Goal: Task Accomplishment & Management: Manage account settings

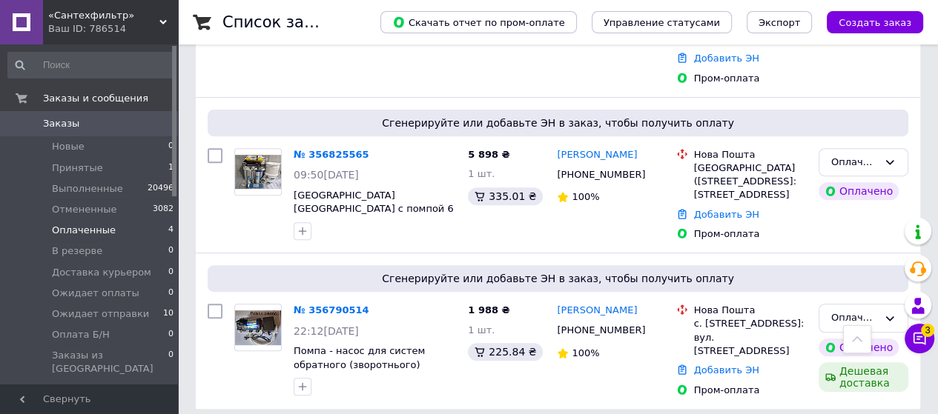
scroll to position [479, 0]
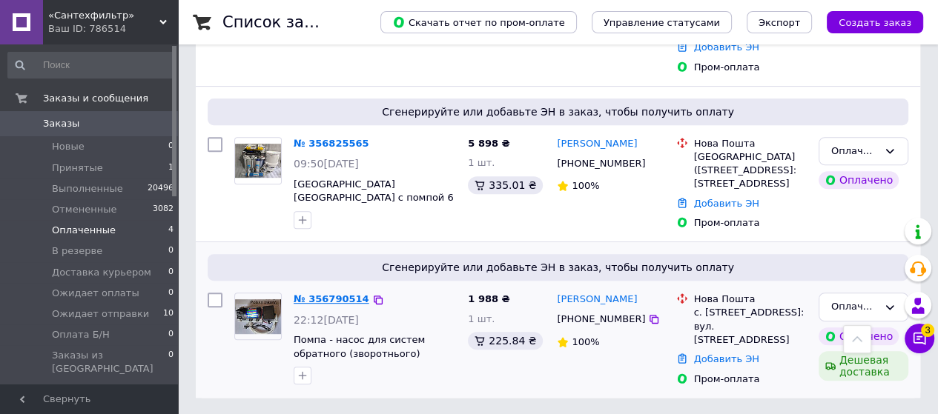
click at [325, 297] on link "№ 356790514" at bounding box center [332, 299] width 76 height 11
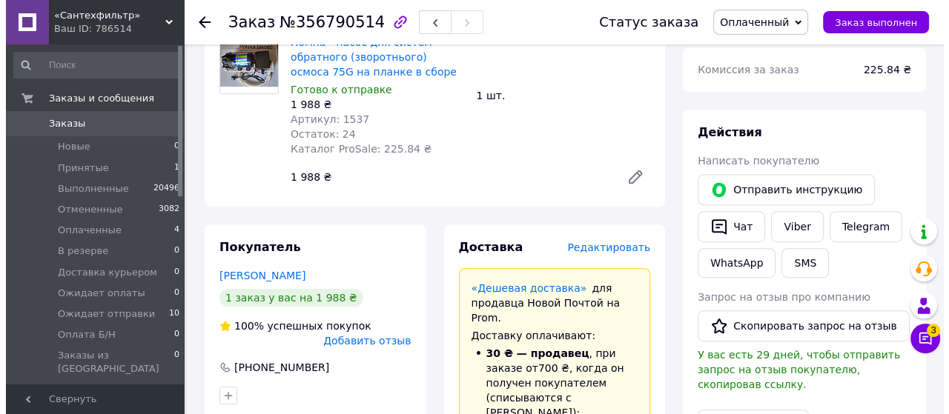
scroll to position [667, 0]
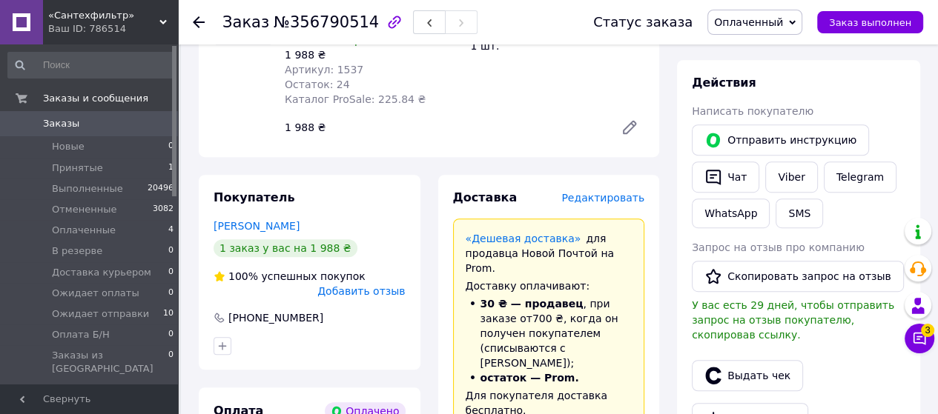
click at [609, 192] on span "Редактировать" at bounding box center [602, 198] width 83 height 12
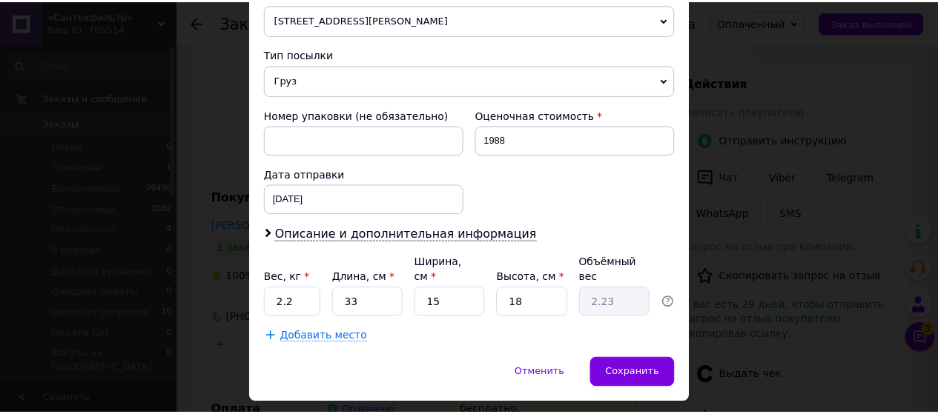
scroll to position [566, 0]
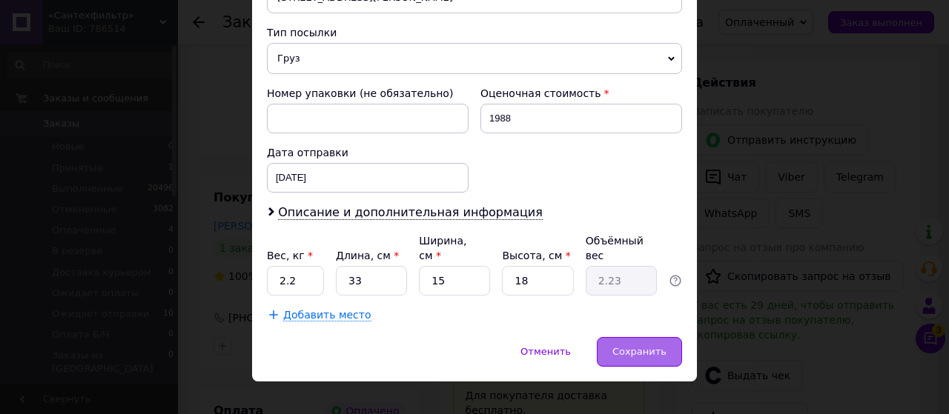
click at [634, 346] on span "Сохранить" at bounding box center [639, 351] width 54 height 11
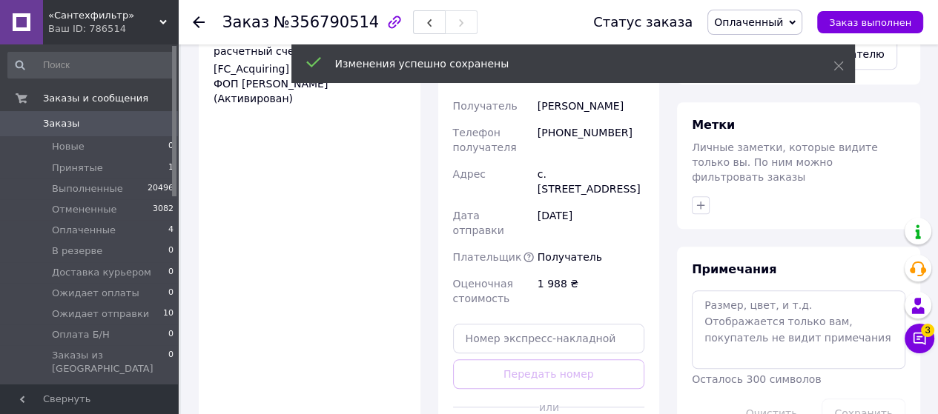
scroll to position [1260, 0]
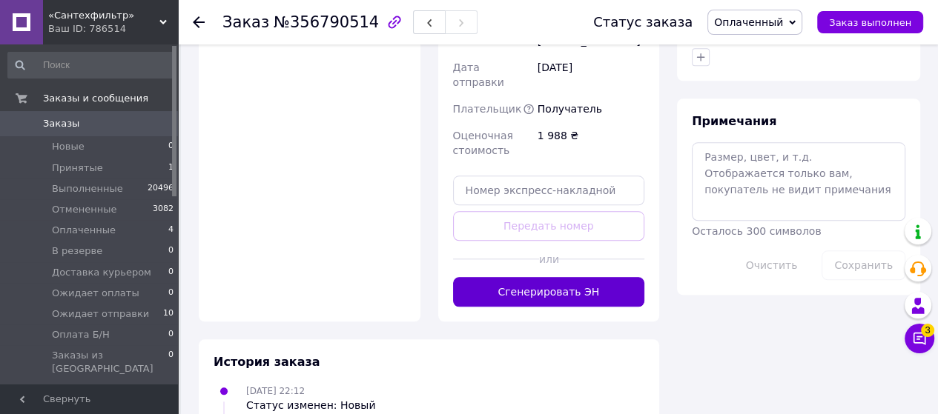
click at [540, 277] on button "Сгенерировать ЭН" at bounding box center [549, 292] width 192 height 30
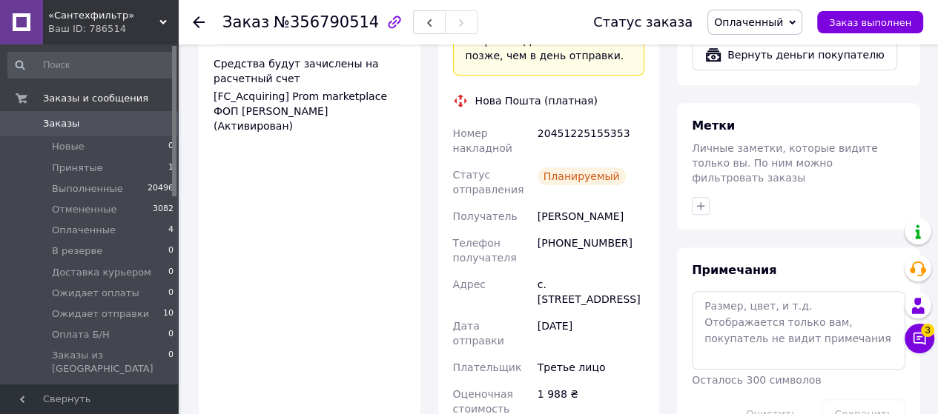
scroll to position [1038, 0]
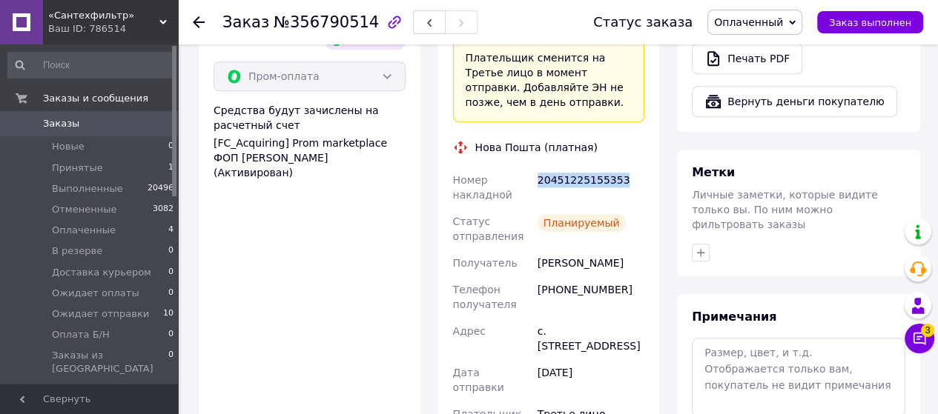
drag, startPoint x: 534, startPoint y: 93, endPoint x: 626, endPoint y: 104, distance: 92.6
click at [626, 167] on div "20451225155353" at bounding box center [591, 188] width 113 height 42
copy div "20451225155353"
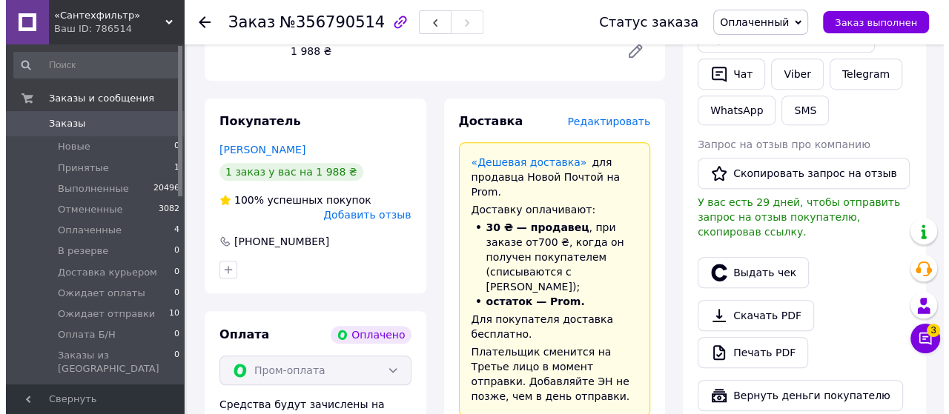
scroll to position [741, 0]
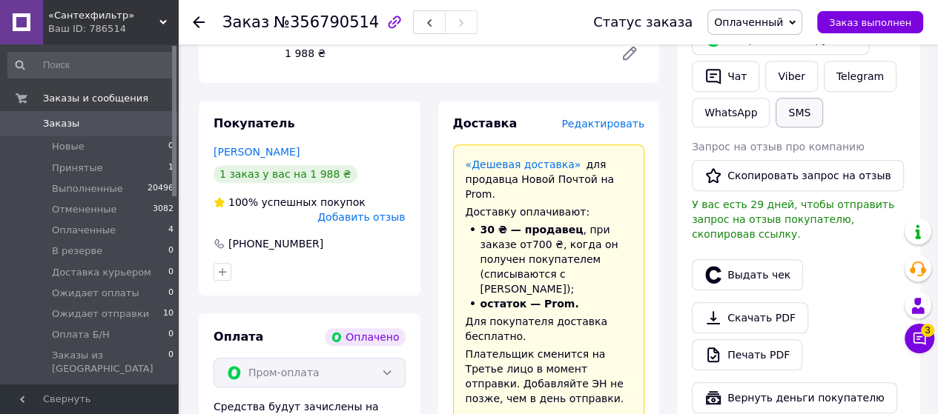
click at [793, 98] on button "SMS" at bounding box center [798, 113] width 47 height 30
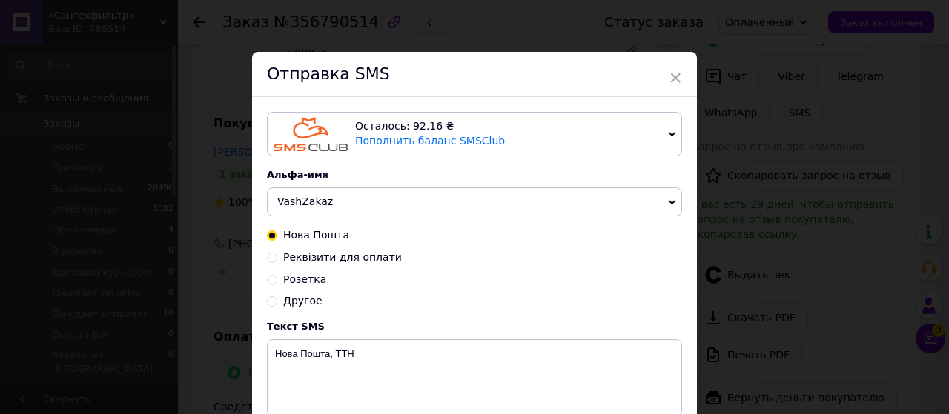
click at [297, 208] on span "VashZakaz" at bounding box center [305, 202] width 56 height 12
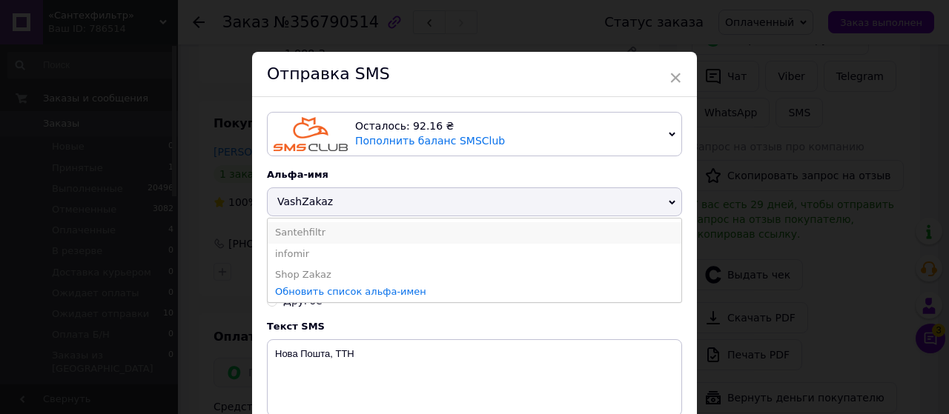
click at [297, 229] on li "Santehfiltr" at bounding box center [475, 232] width 414 height 21
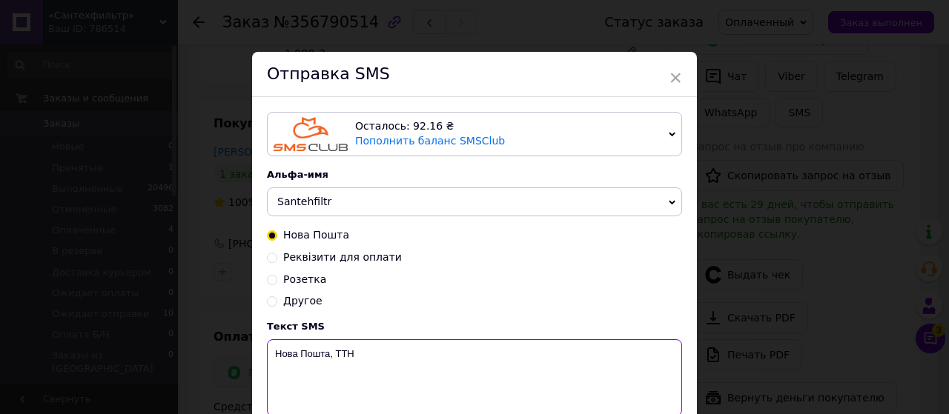
paste textarea "20451225155353"
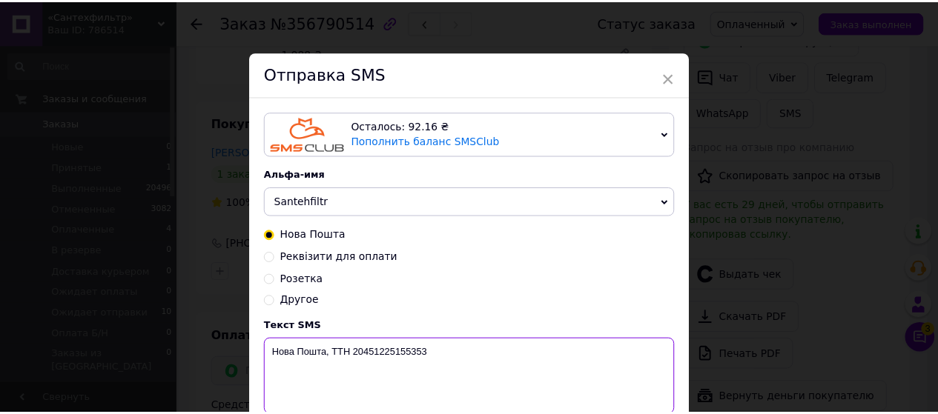
scroll to position [142, 0]
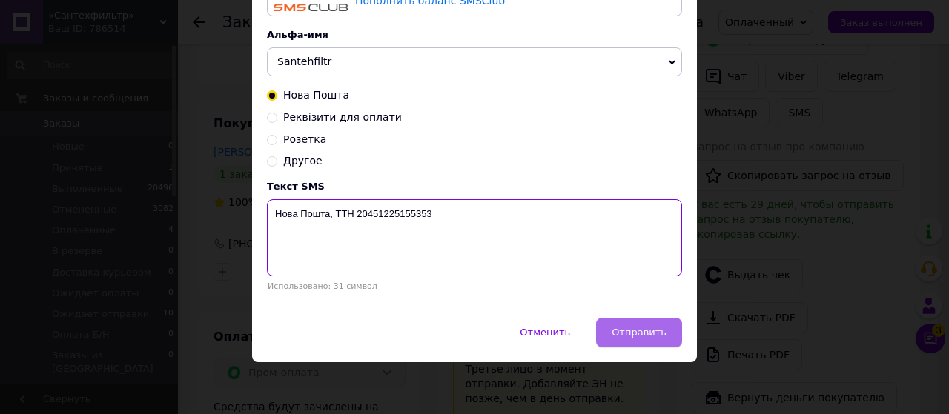
type textarea "Нова Пошта, ТТН 20451225155353"
click at [632, 328] on span "Отправить" at bounding box center [639, 332] width 55 height 11
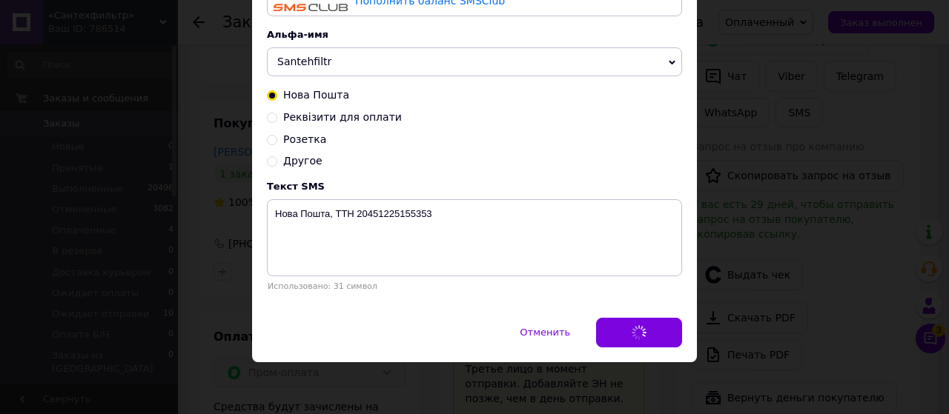
click at [878, 93] on div "× Отправка SMS Осталось: 92.16 ₴ Пополнить баланс SMSClub Подключить LetsAds Ал…" at bounding box center [474, 207] width 949 height 414
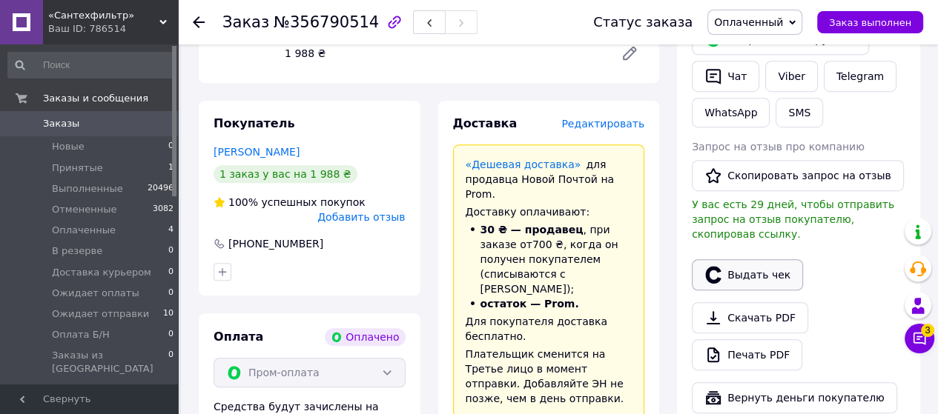
click at [753, 259] on button "Выдать чек" at bounding box center [747, 274] width 111 height 31
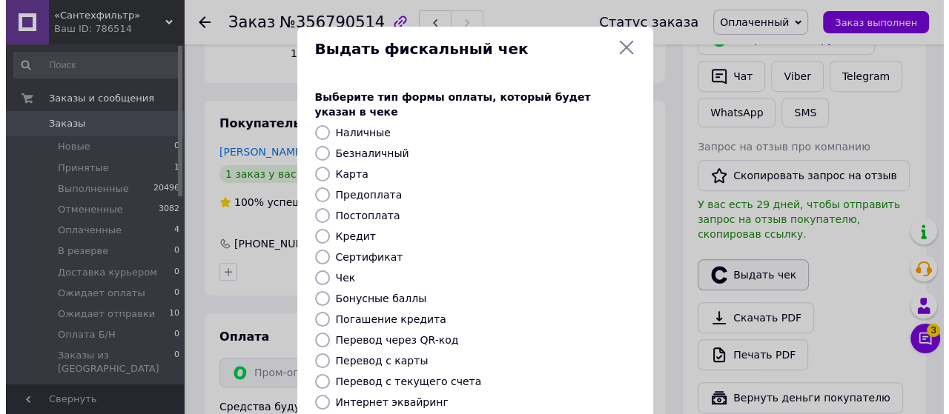
scroll to position [727, 0]
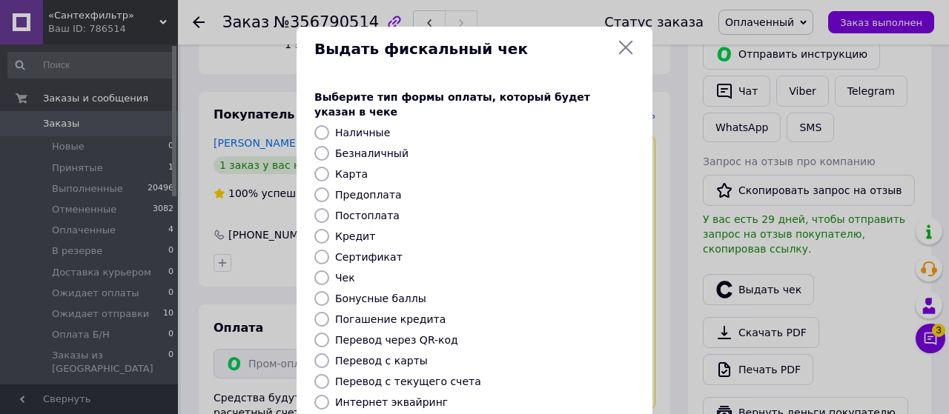
click at [319, 146] on input "Безналичный" at bounding box center [321, 153] width 15 height 15
radio input "true"
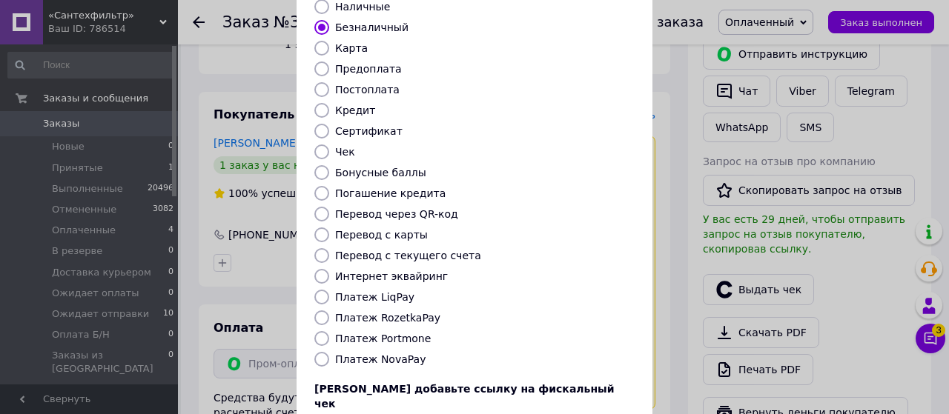
scroll to position [222, 0]
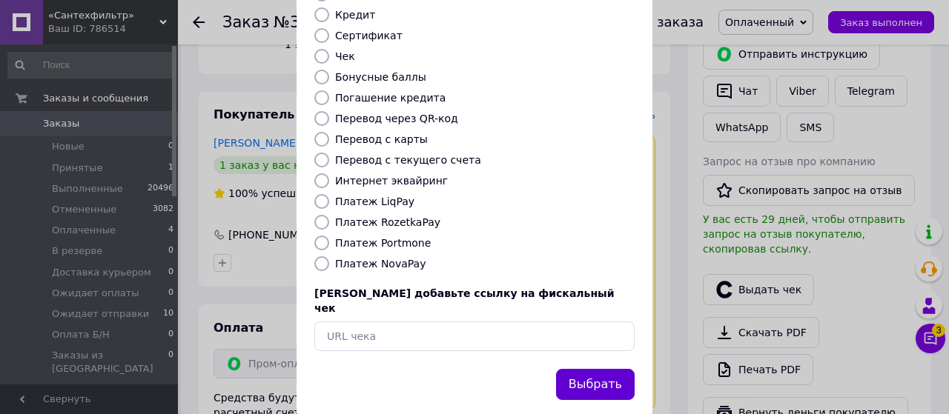
click at [592, 369] on button "Выбрать" at bounding box center [595, 385] width 79 height 32
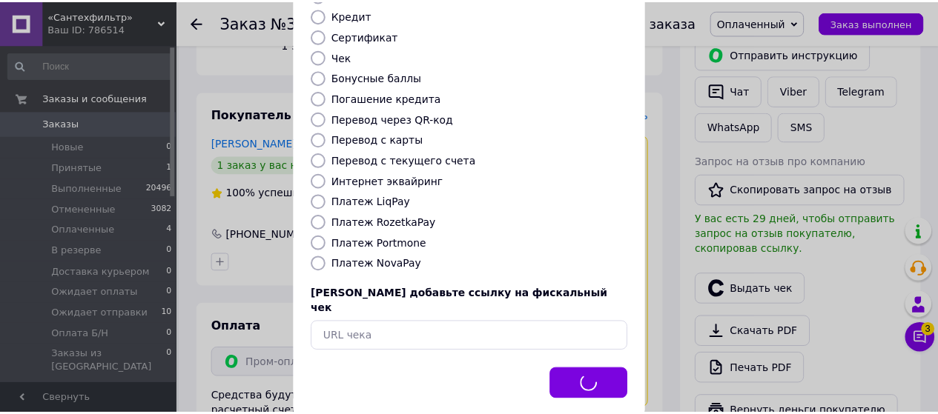
scroll to position [741, 0]
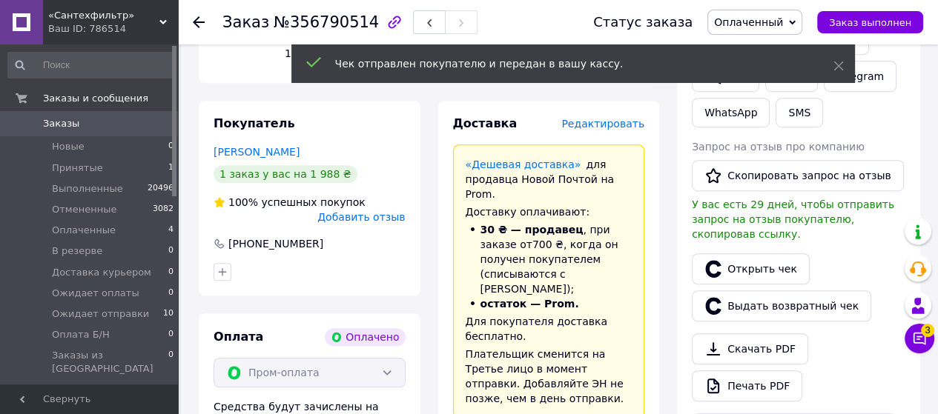
click at [888, 93] on div "Отправить инструкцию   Чат Viber Telegram WhatsApp SMS" at bounding box center [798, 76] width 219 height 110
click at [758, 22] on span "Оплаченный" at bounding box center [748, 22] width 69 height 12
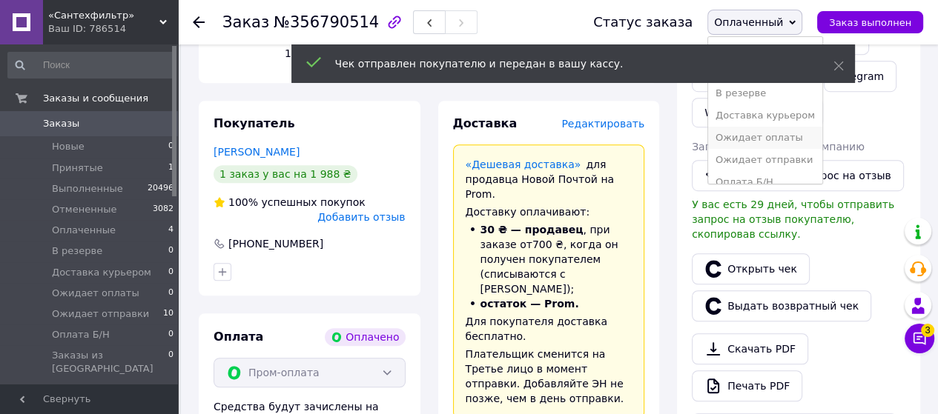
scroll to position [38, 0]
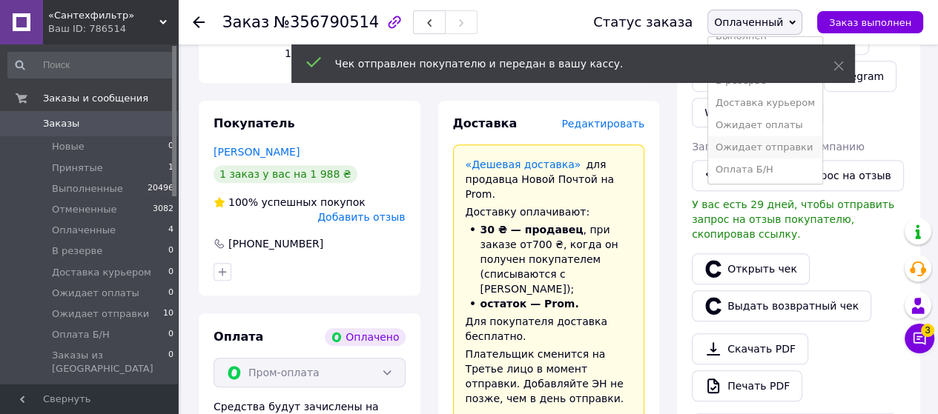
click at [780, 143] on li "Ожидает отправки" at bounding box center [765, 147] width 114 height 22
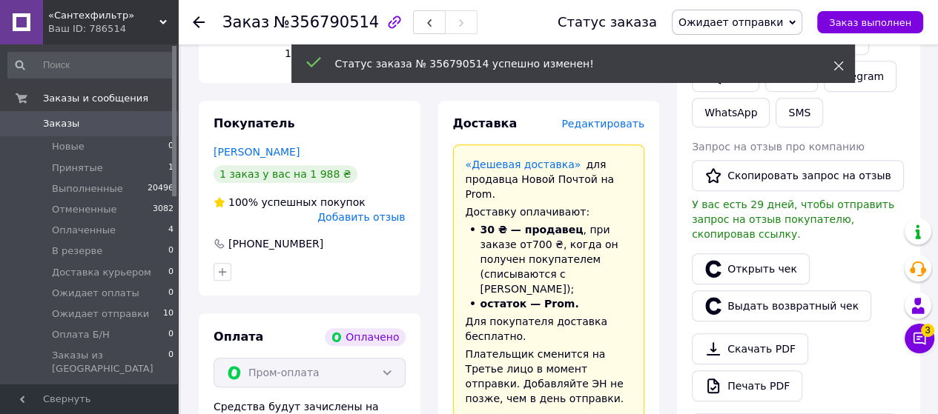
click at [838, 66] on use at bounding box center [838, 67] width 10 height 10
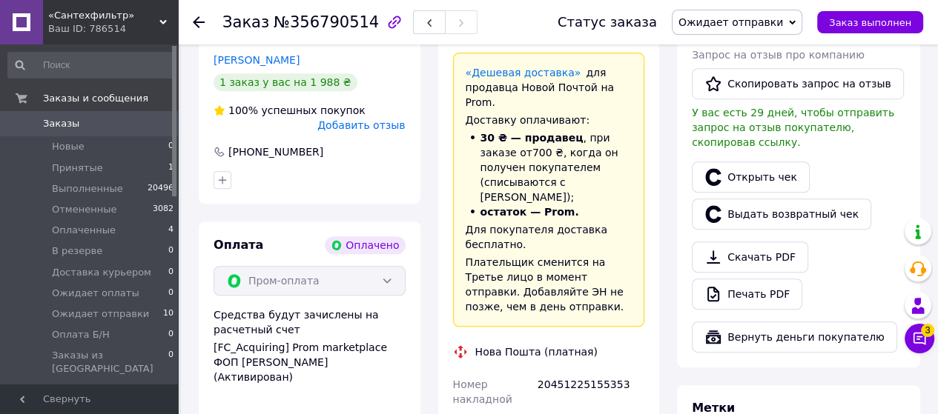
scroll to position [890, 0]
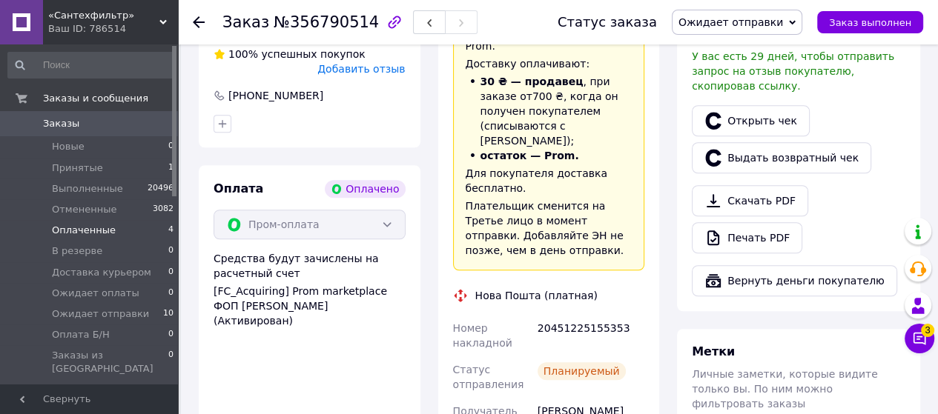
click at [107, 231] on span "Оплаченные" at bounding box center [84, 230] width 64 height 13
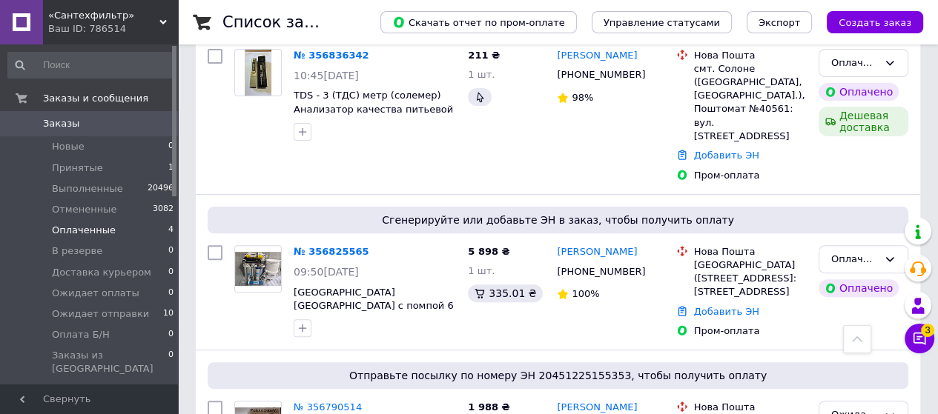
scroll to position [500, 0]
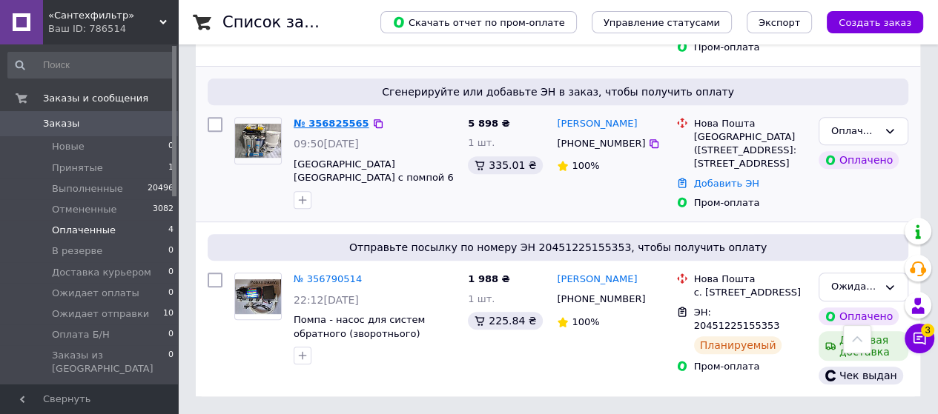
click at [335, 119] on link "№ 356825565" at bounding box center [332, 123] width 76 height 11
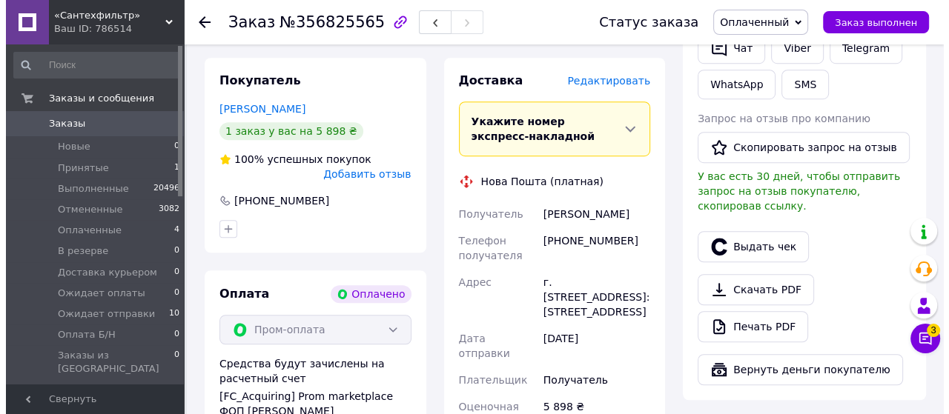
scroll to position [722, 0]
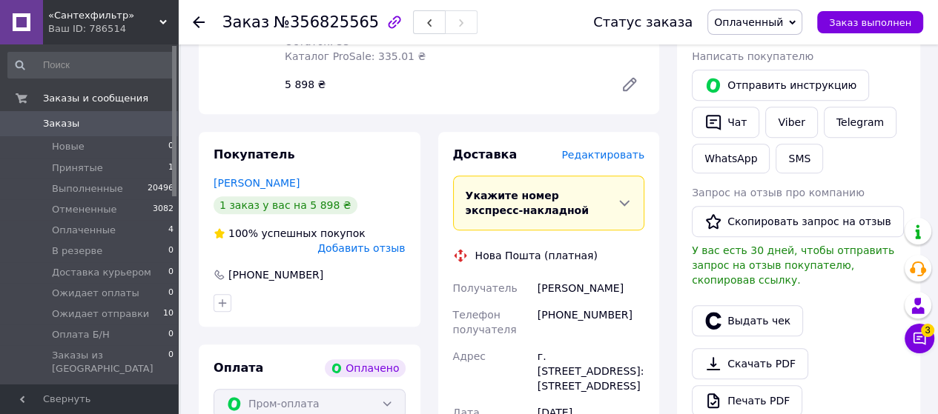
click at [606, 149] on span "Редактировать" at bounding box center [602, 155] width 83 height 12
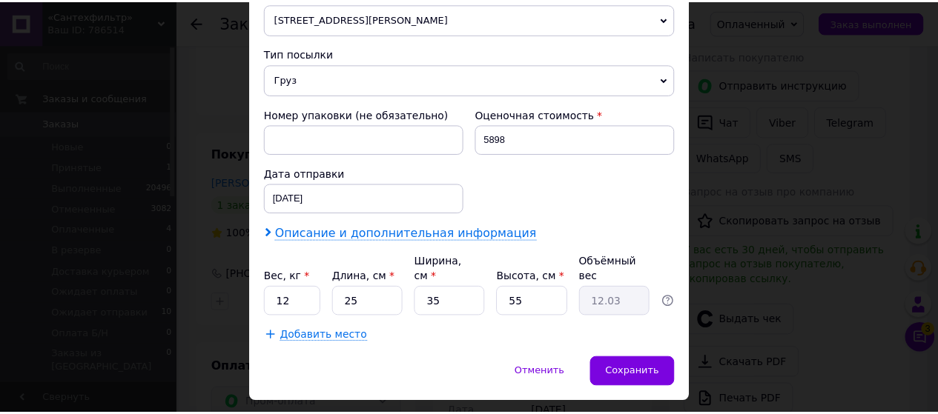
scroll to position [566, 0]
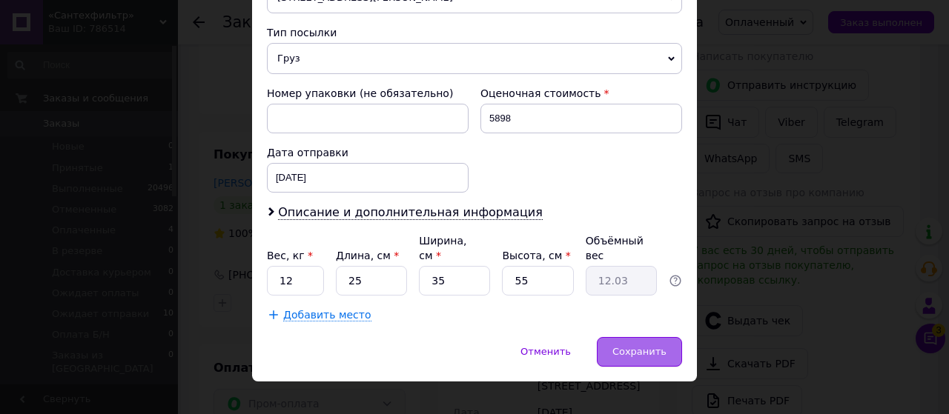
click at [635, 346] on span "Сохранить" at bounding box center [639, 351] width 54 height 11
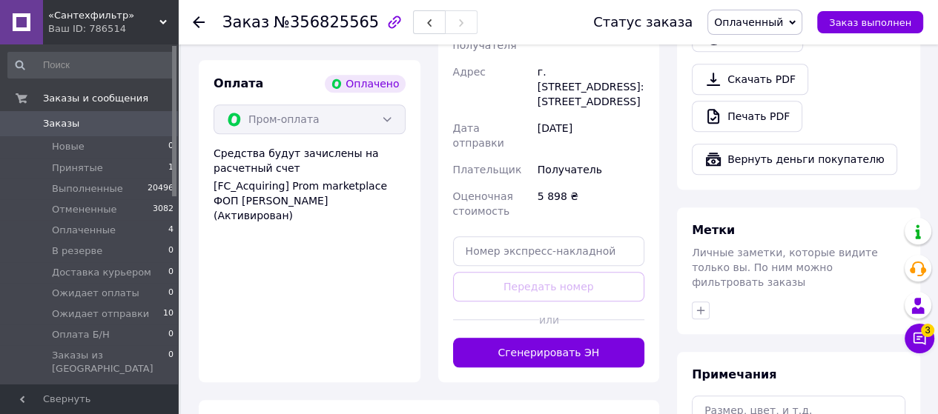
scroll to position [1093, 0]
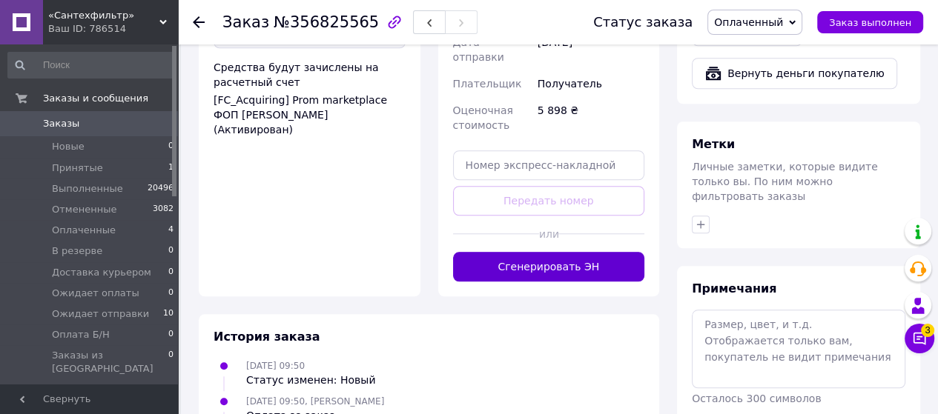
click at [559, 252] on button "Сгенерировать ЭН" at bounding box center [549, 267] width 192 height 30
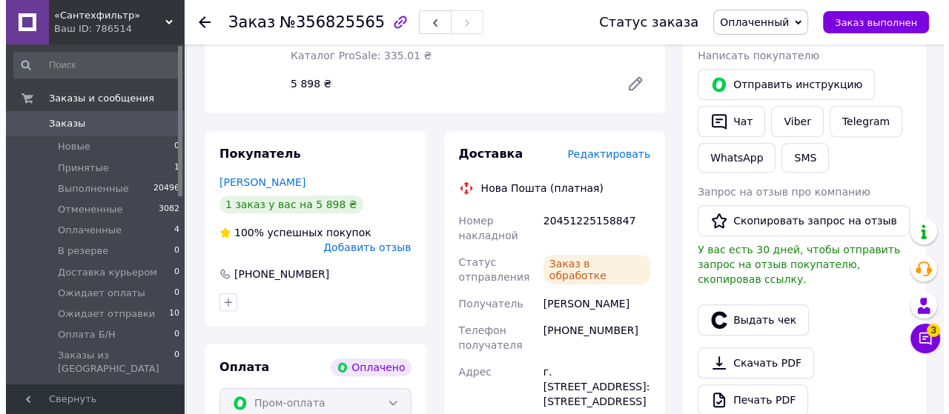
scroll to position [648, 0]
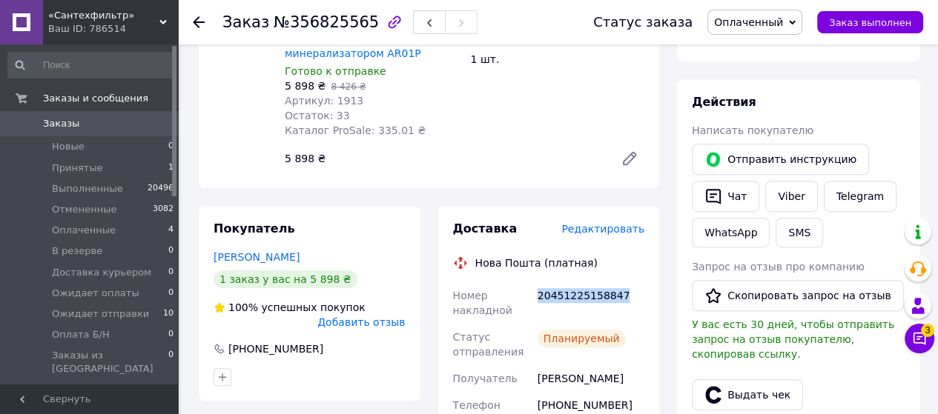
drag, startPoint x: 537, startPoint y: 237, endPoint x: 615, endPoint y: 238, distance: 78.6
click at [615, 282] on div "20451225158847" at bounding box center [591, 303] width 113 height 42
copy div "20451225158847"
click at [793, 218] on button "SMS" at bounding box center [798, 233] width 47 height 30
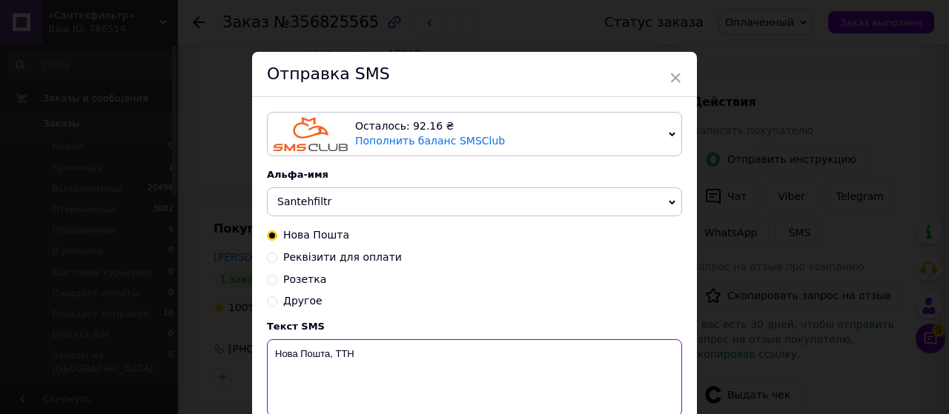
paste textarea "20451225158847"
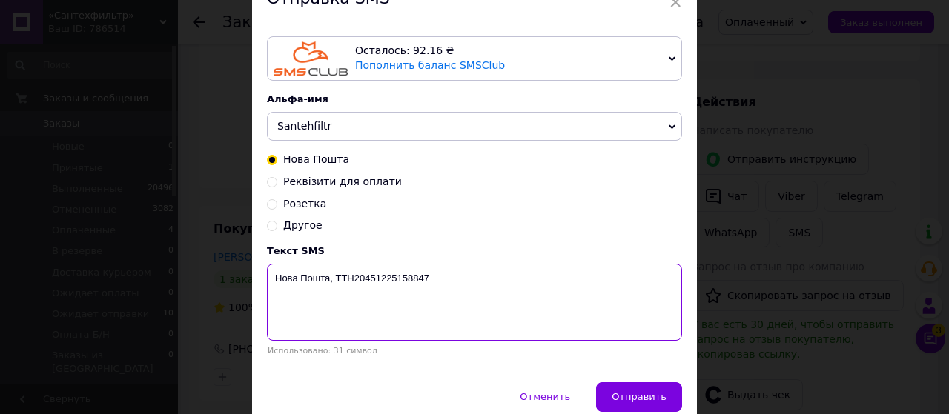
scroll to position [142, 0]
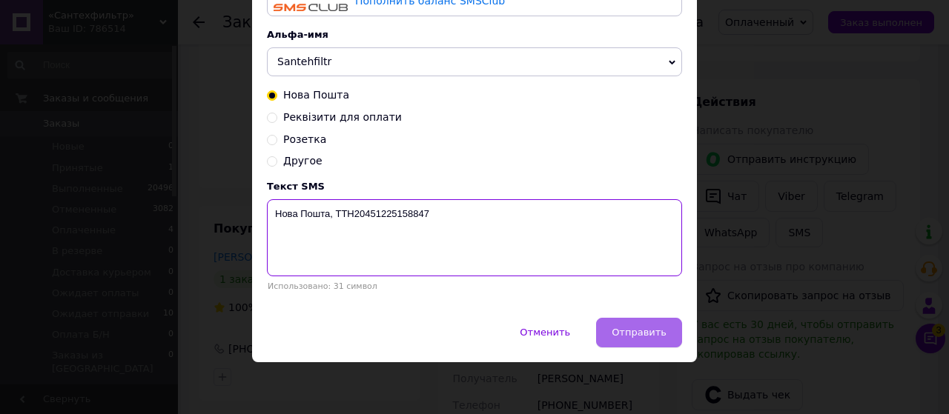
type textarea "Нова Пошта, ТТН20451225158847"
click at [647, 337] on span "Отправить" at bounding box center [639, 332] width 55 height 11
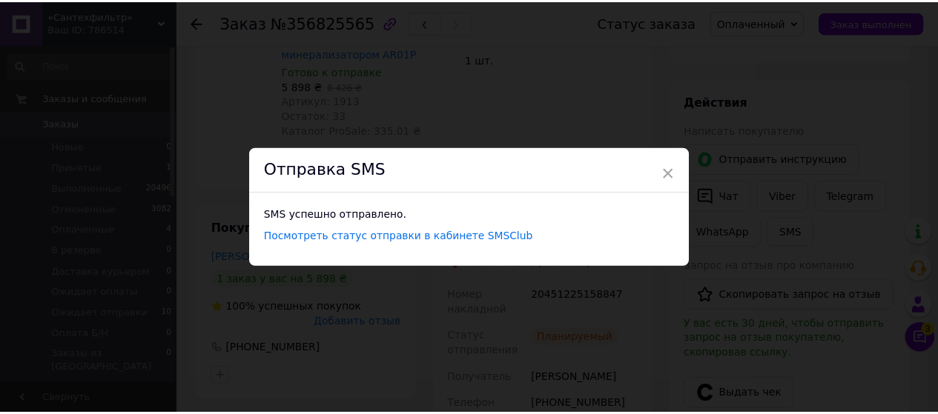
scroll to position [0, 0]
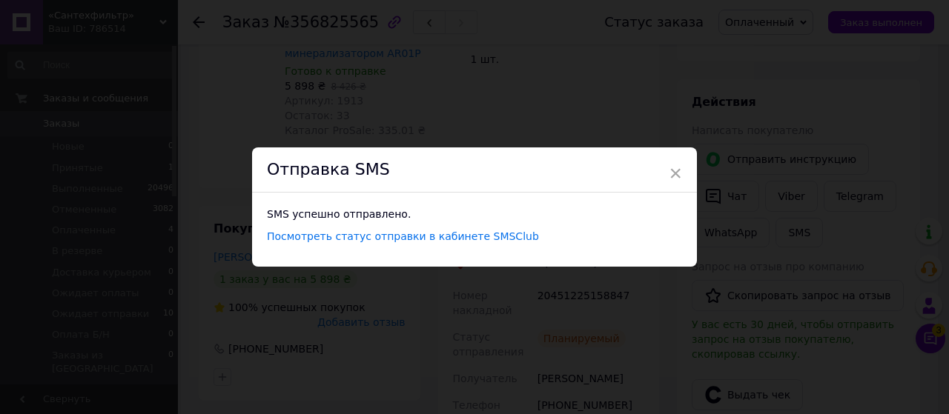
click at [881, 96] on div "× Отправка SMS SMS успешно отправлено. Посмотреть статус отправки в кабинете SM…" at bounding box center [474, 207] width 949 height 414
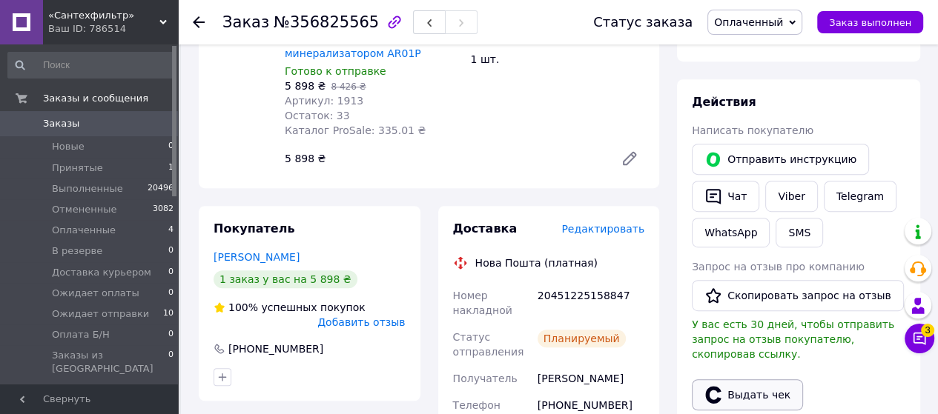
click at [741, 380] on button "Выдать чек" at bounding box center [747, 395] width 111 height 31
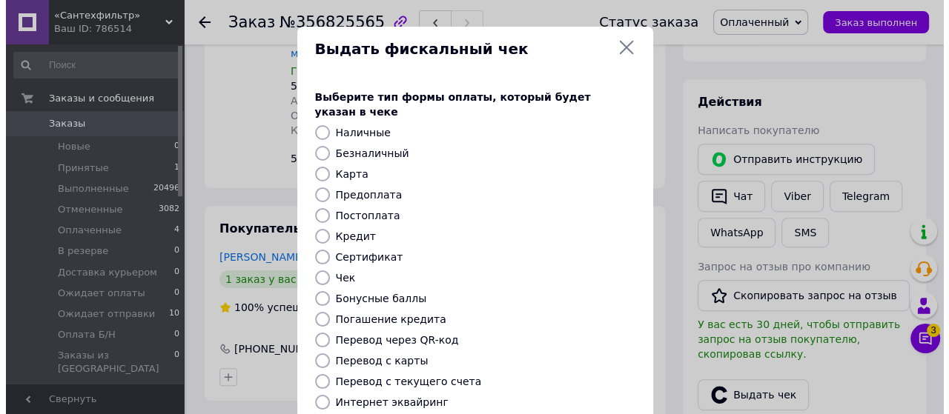
scroll to position [633, 0]
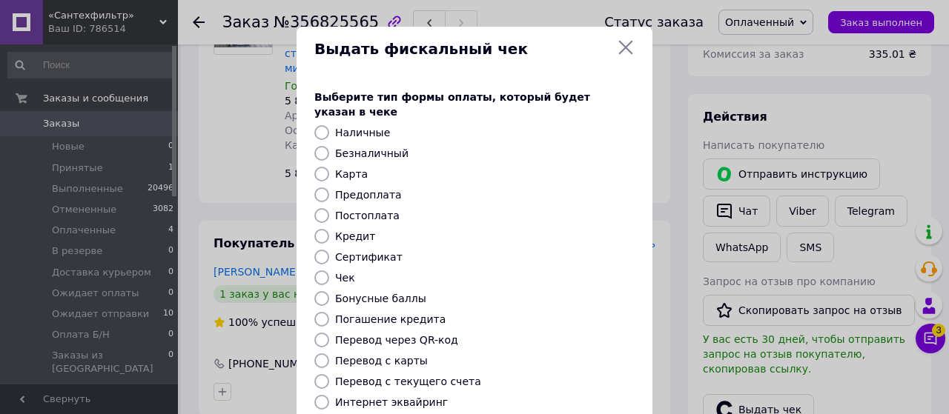
click at [319, 146] on input "Безналичный" at bounding box center [321, 153] width 15 height 15
radio input "true"
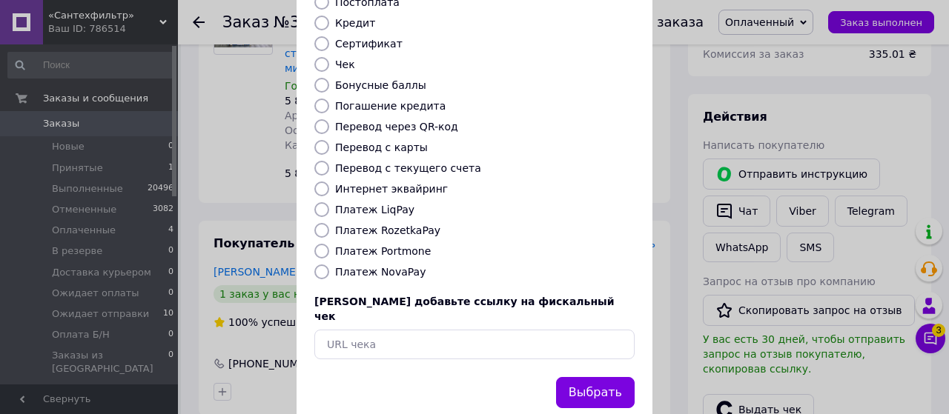
scroll to position [222, 0]
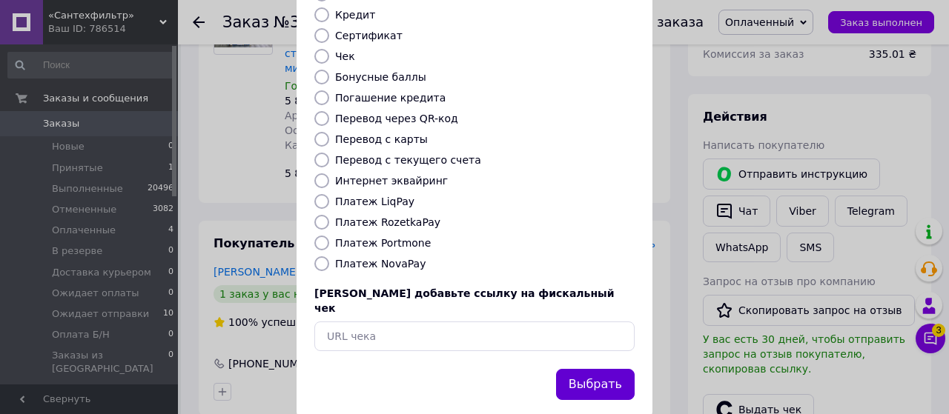
click at [598, 369] on button "Выбрать" at bounding box center [595, 385] width 79 height 32
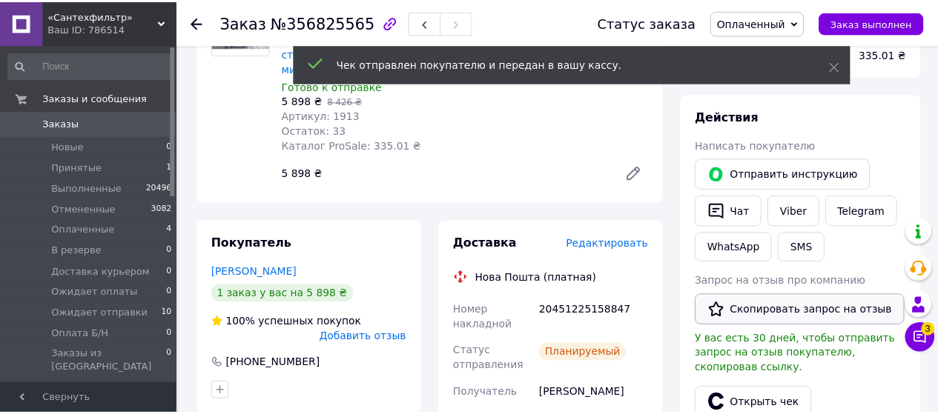
scroll to position [648, 0]
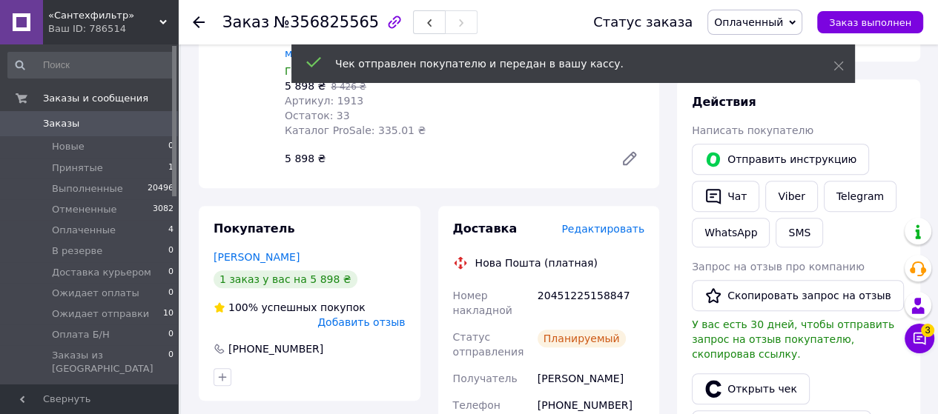
click at [899, 141] on div "Отправить инструкцию   Чат Viber Telegram WhatsApp SMS" at bounding box center [798, 196] width 219 height 110
click at [763, 24] on span "Оплаченный" at bounding box center [748, 22] width 69 height 12
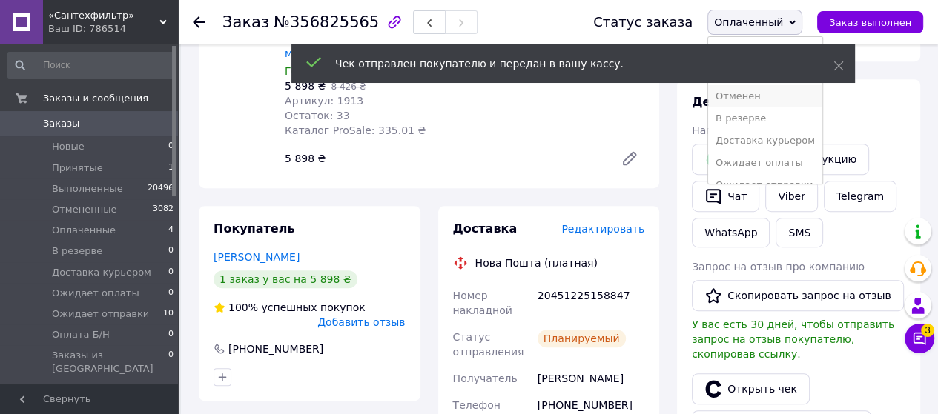
scroll to position [38, 0]
click at [787, 144] on li "Ожидает отправки" at bounding box center [765, 147] width 114 height 22
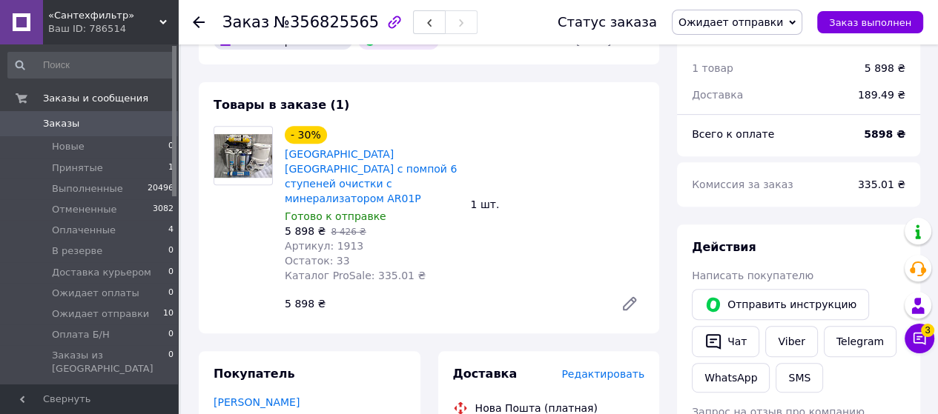
scroll to position [500, 0]
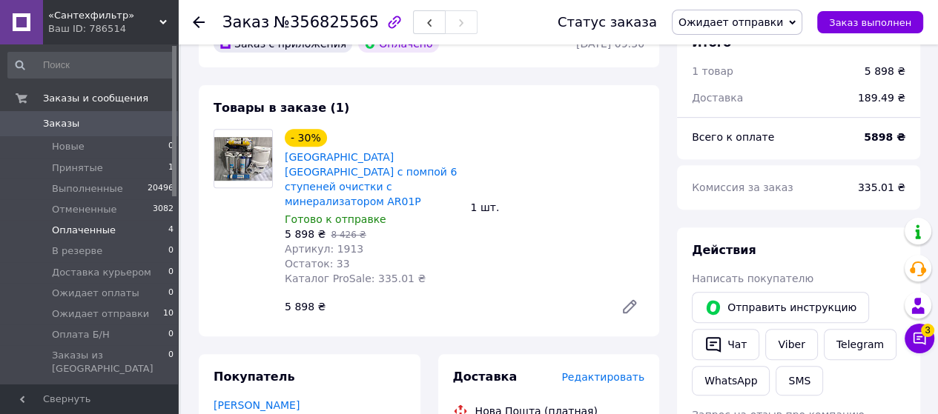
click at [99, 232] on span "Оплаченные" at bounding box center [84, 230] width 64 height 13
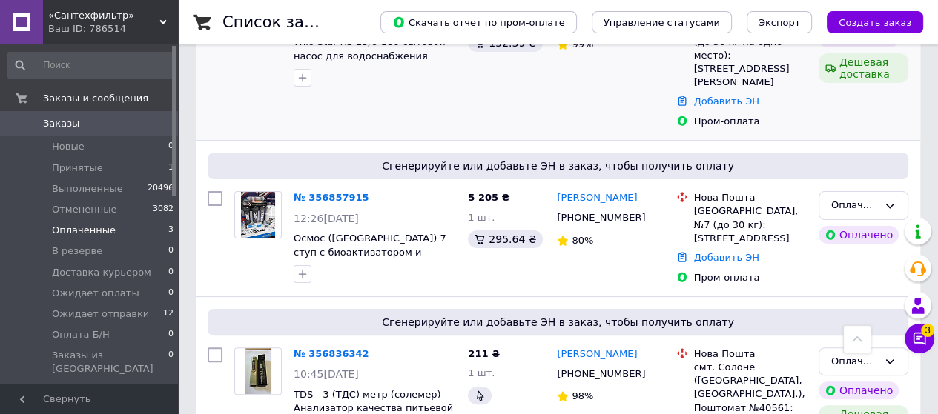
scroll to position [202, 0]
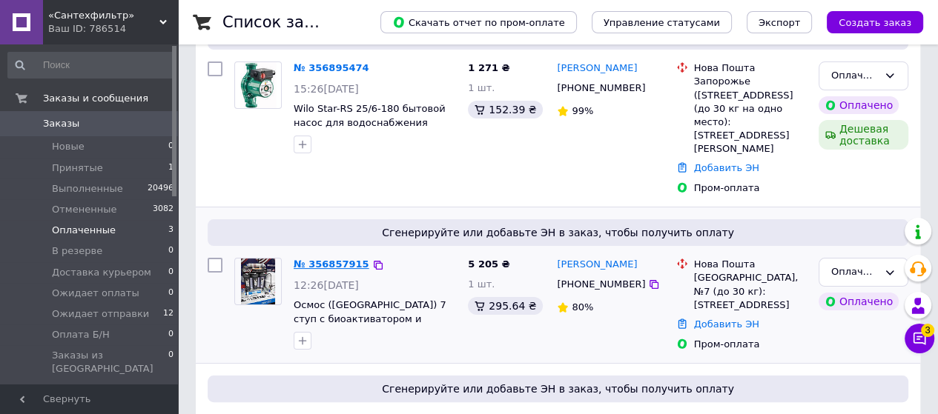
click at [329, 259] on link "№ 356857915" at bounding box center [332, 264] width 76 height 11
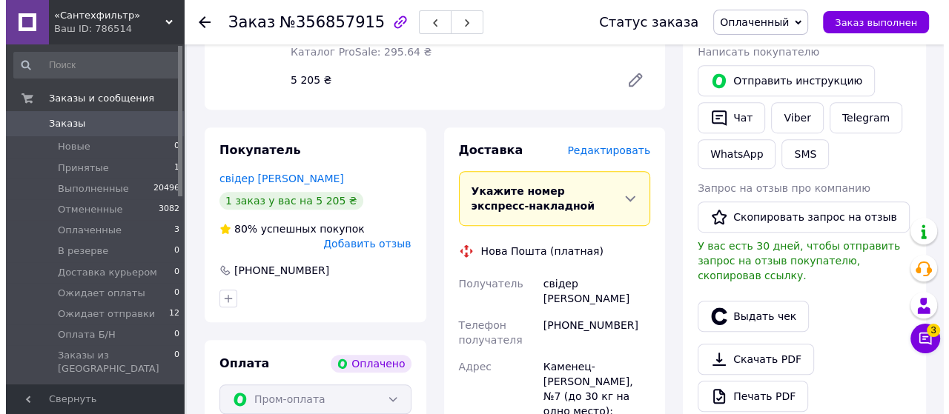
scroll to position [646, 0]
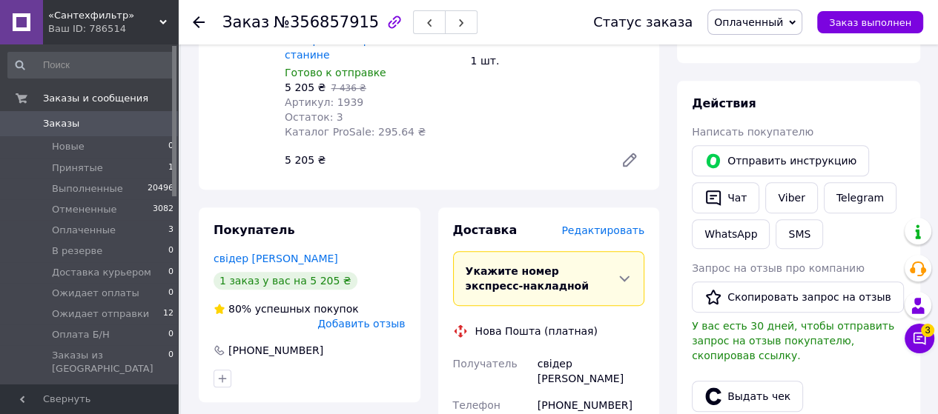
click at [619, 225] on span "Редактировать" at bounding box center [602, 231] width 83 height 12
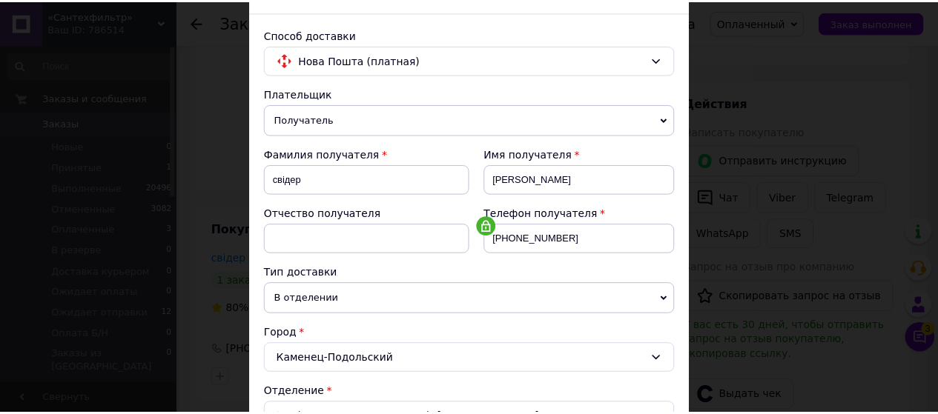
scroll to position [0, 0]
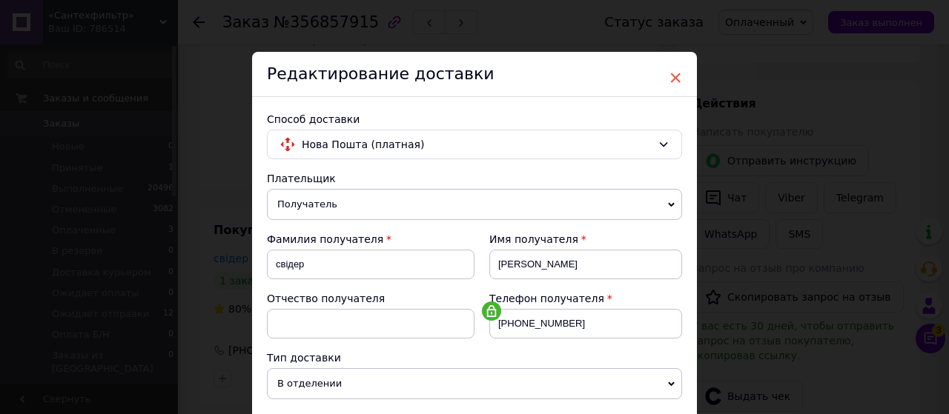
click at [672, 75] on span "×" at bounding box center [675, 77] width 13 height 25
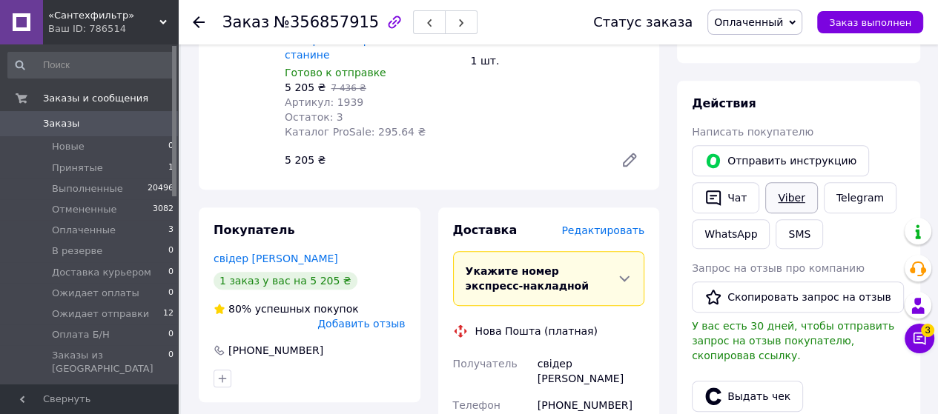
click at [787, 182] on link "Viber" at bounding box center [791, 197] width 52 height 31
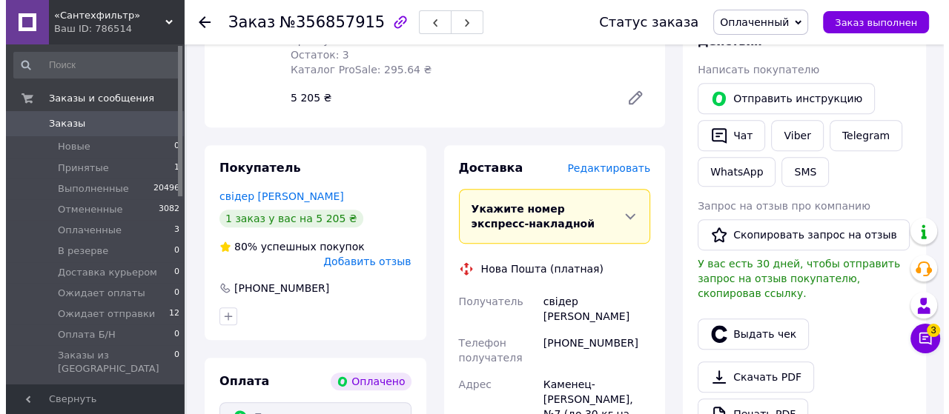
scroll to position [721, 0]
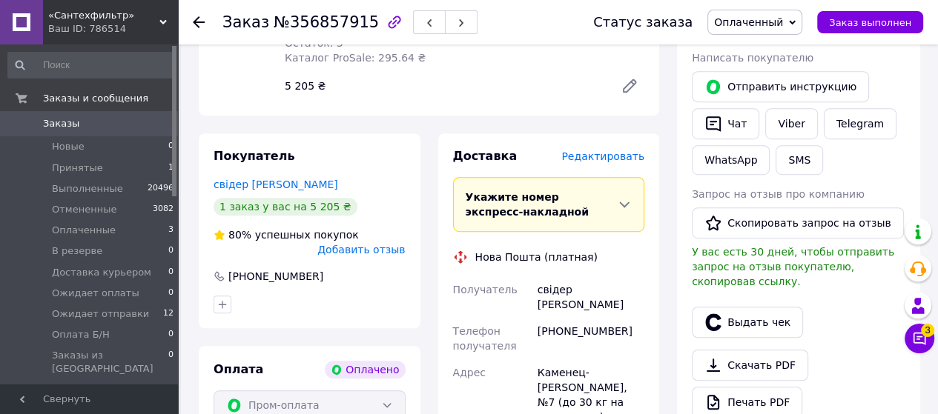
click at [612, 150] on span "Редактировать" at bounding box center [602, 156] width 83 height 12
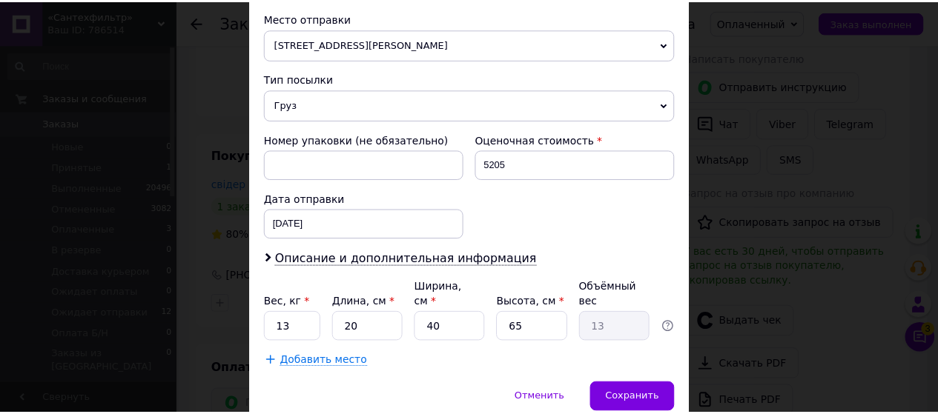
scroll to position [566, 0]
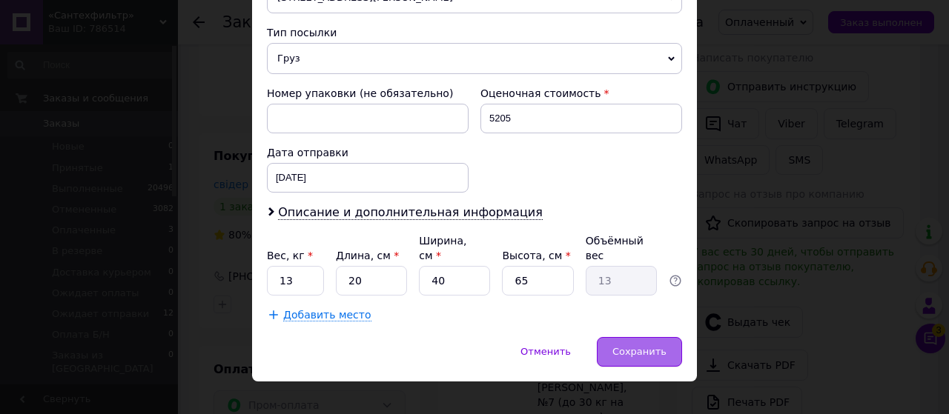
click at [652, 346] on span "Сохранить" at bounding box center [639, 351] width 54 height 11
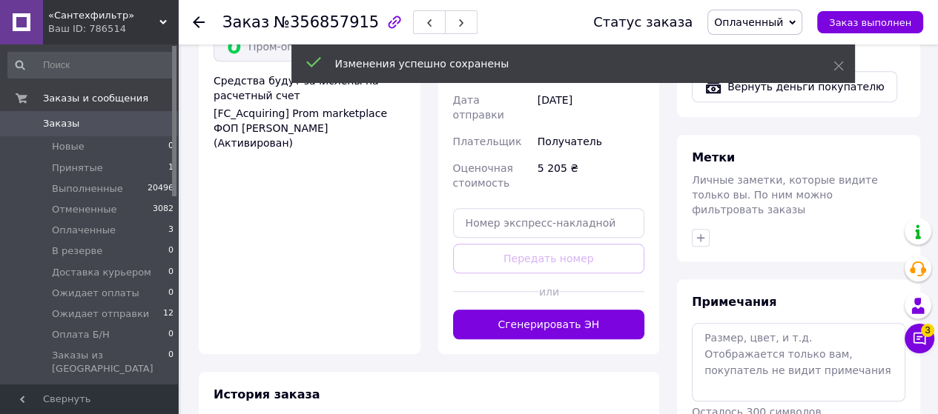
scroll to position [1091, 0]
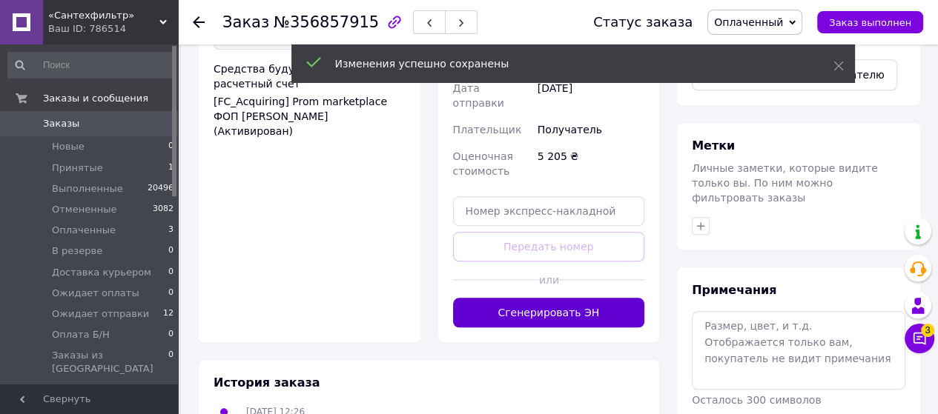
click at [550, 298] on button "Сгенерировать ЭН" at bounding box center [549, 313] width 192 height 30
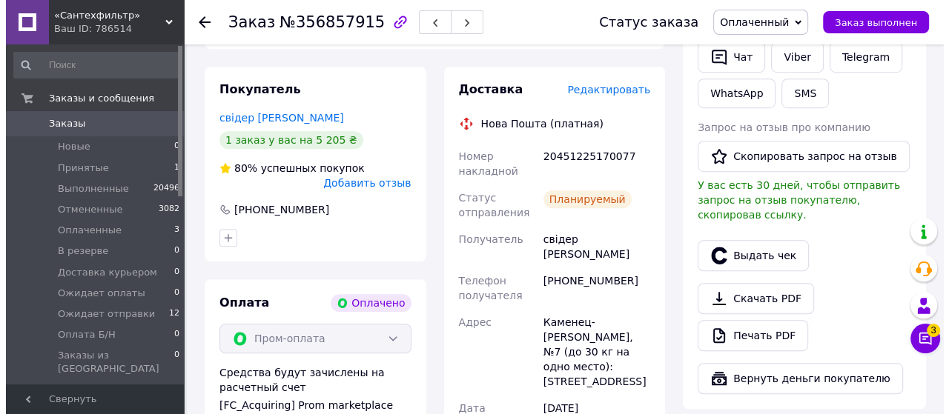
scroll to position [721, 0]
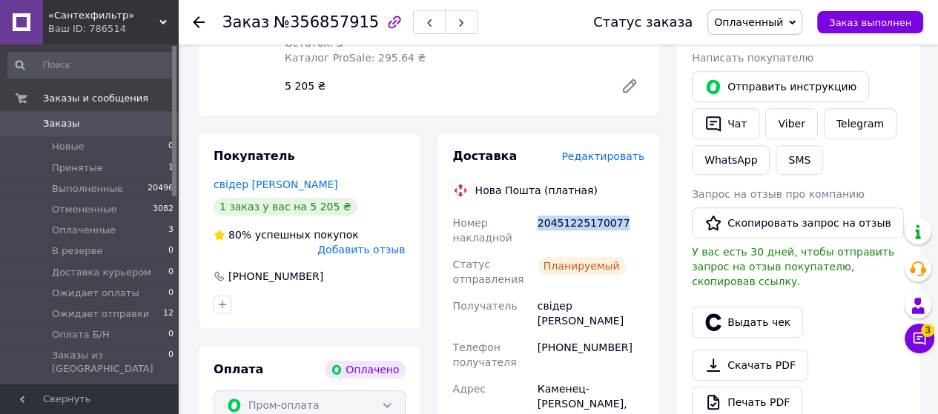
drag, startPoint x: 538, startPoint y: 192, endPoint x: 623, endPoint y: 193, distance: 85.3
click at [623, 210] on div "20451225170077" at bounding box center [591, 231] width 113 height 42
copy div "20451225170077"
click at [795, 145] on button "SMS" at bounding box center [798, 160] width 47 height 30
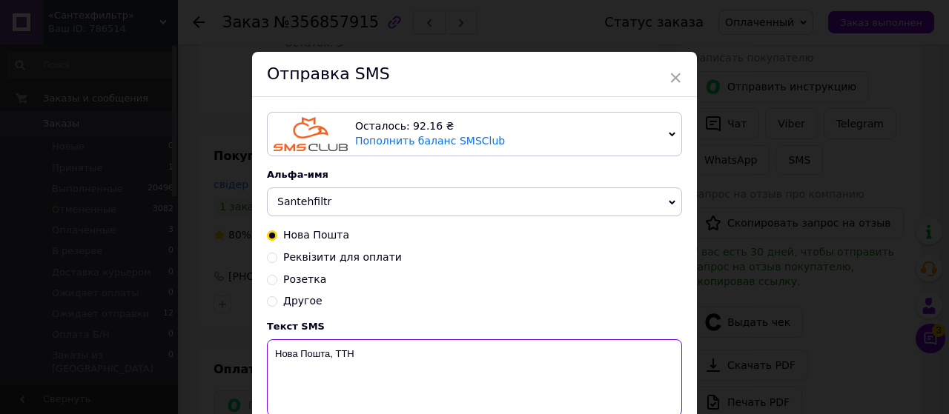
paste textarea "20451225170077"
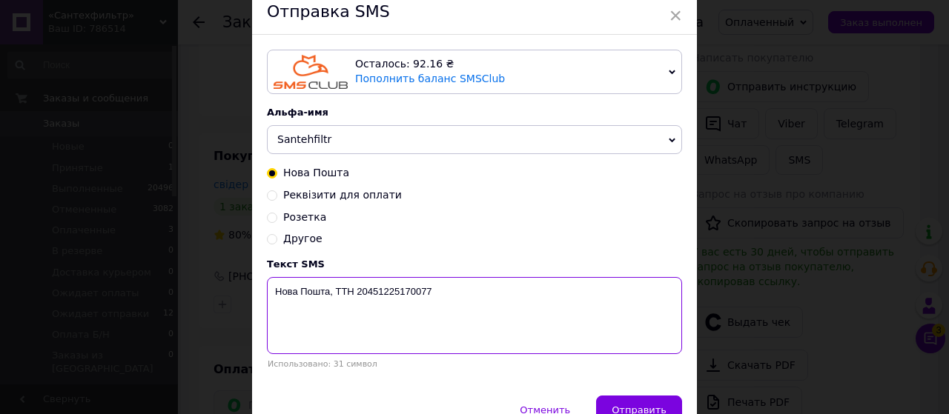
scroll to position [74, 0]
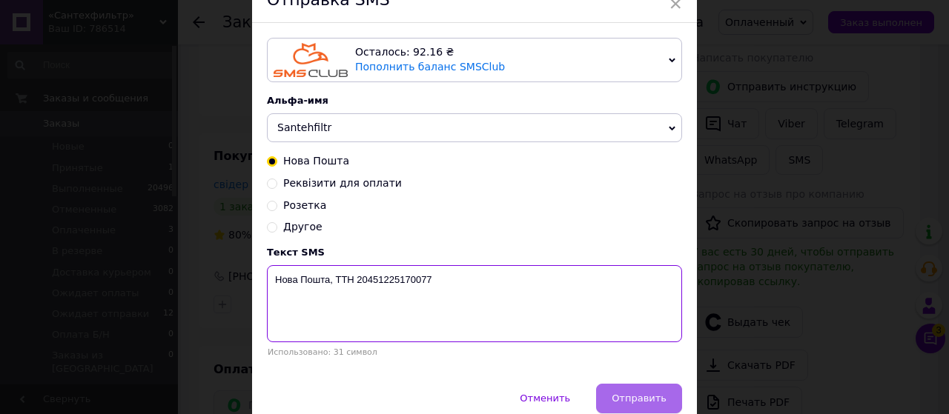
type textarea "Нова Пошта, ТТН 20451225170077"
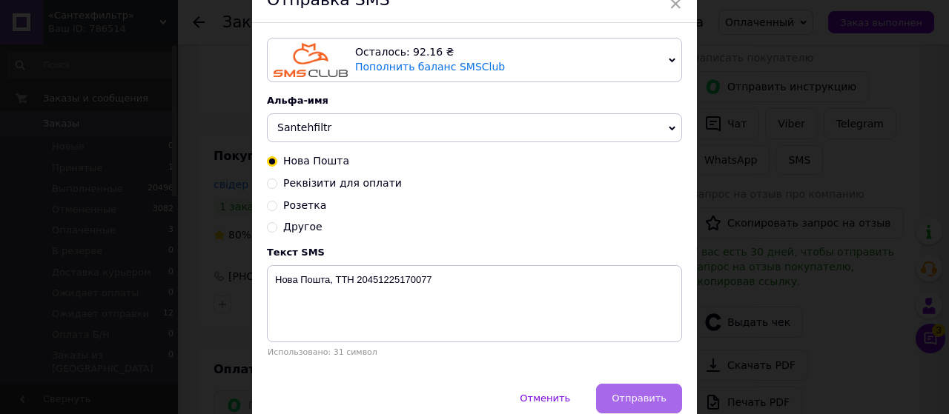
click at [632, 400] on span "Отправить" at bounding box center [639, 398] width 55 height 11
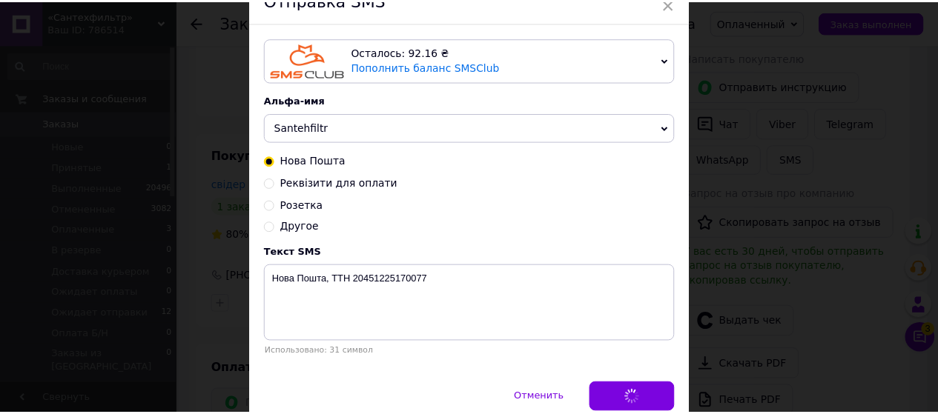
scroll to position [0, 0]
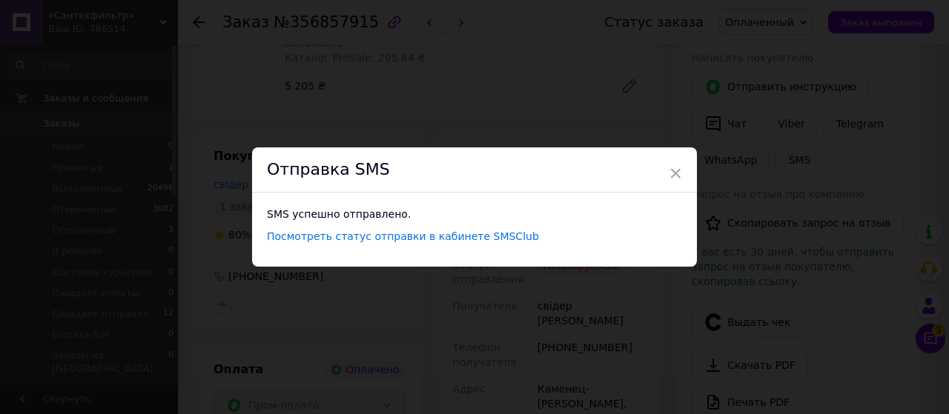
click at [884, 125] on div "× Отправка SMS SMS успешно отправлено. Посмотреть статус отправки в кабинете SM…" at bounding box center [474, 207] width 949 height 414
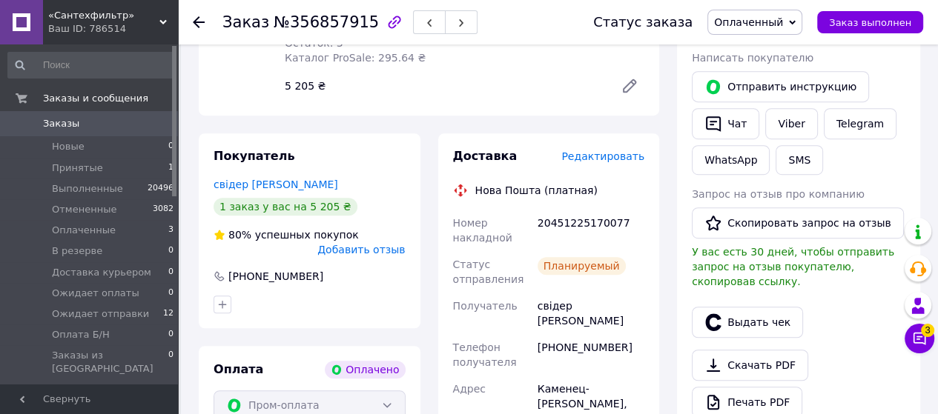
click at [765, 23] on span "Оплаченный" at bounding box center [748, 22] width 69 height 12
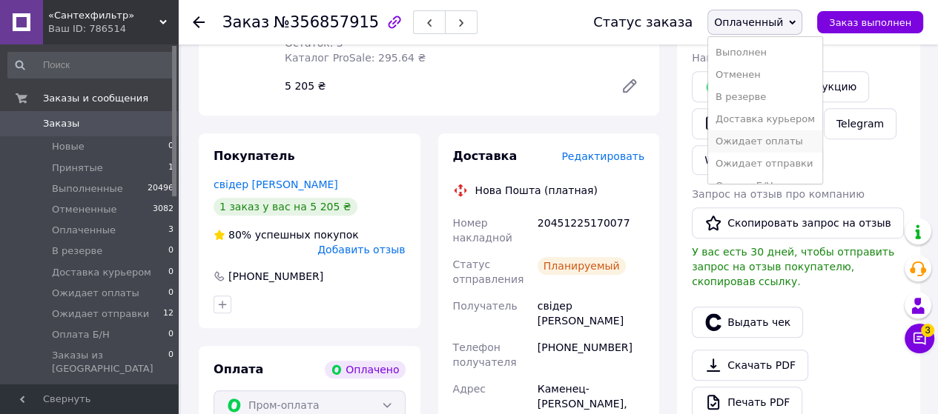
scroll to position [38, 0]
click at [777, 148] on li "Ожидает отправки" at bounding box center [765, 147] width 114 height 22
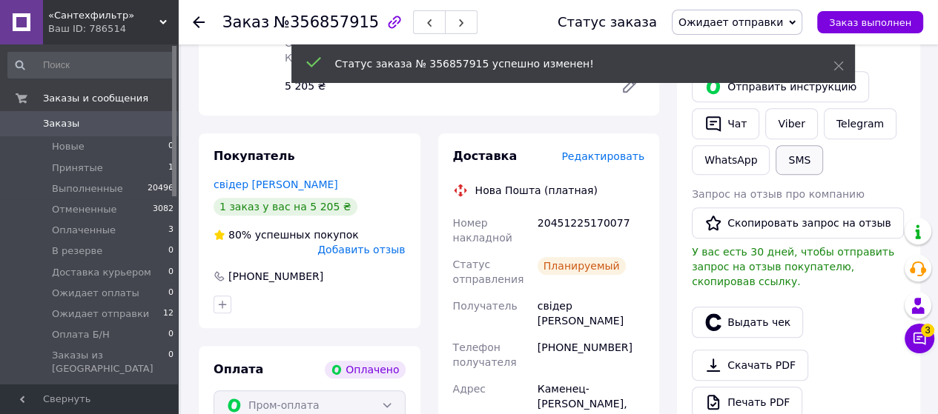
scroll to position [18, 0]
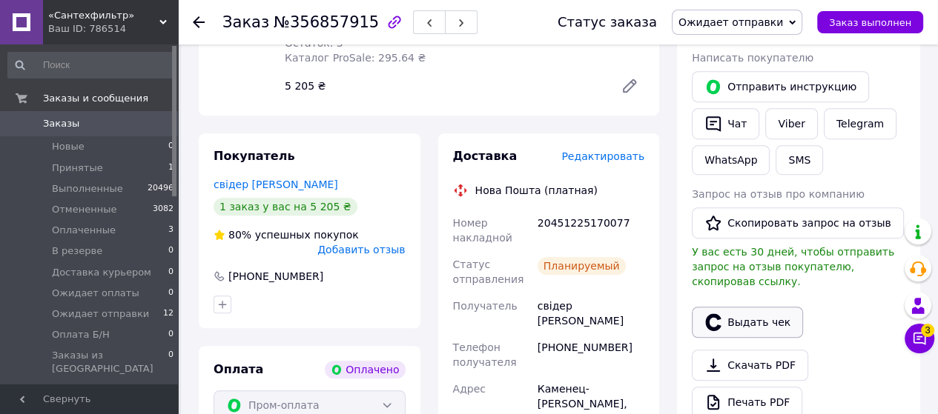
click at [752, 307] on button "Выдать чек" at bounding box center [747, 322] width 111 height 31
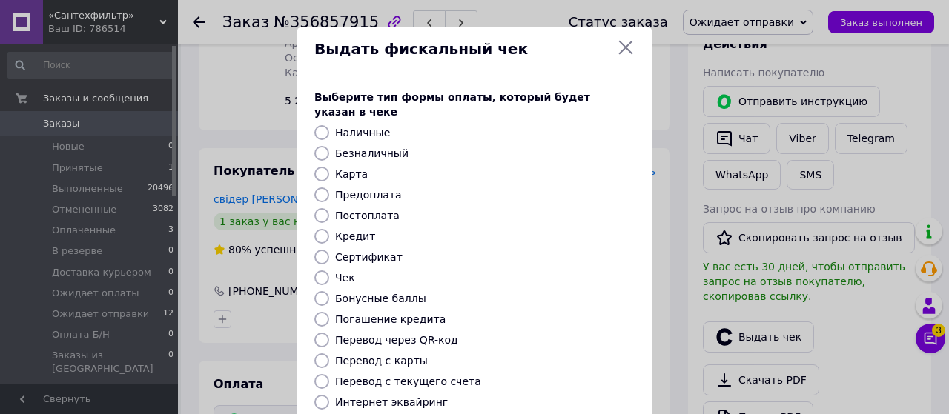
scroll to position [3, 0]
click at [318, 146] on input "Безналичный" at bounding box center [321, 153] width 15 height 15
radio input "true"
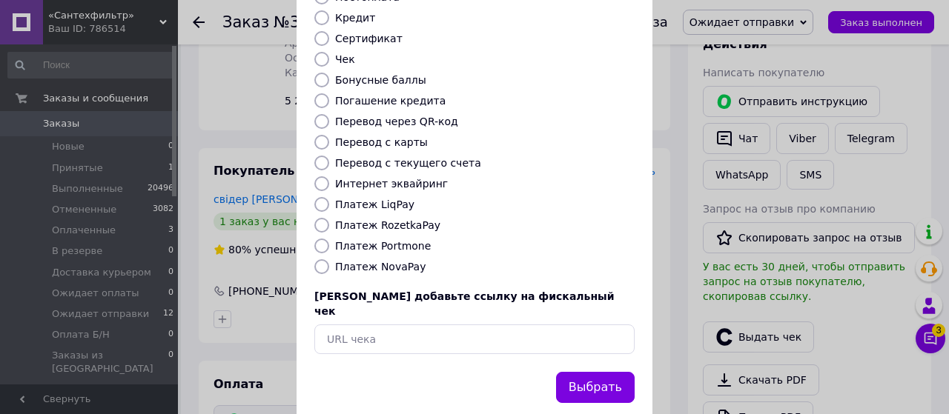
scroll to position [222, 0]
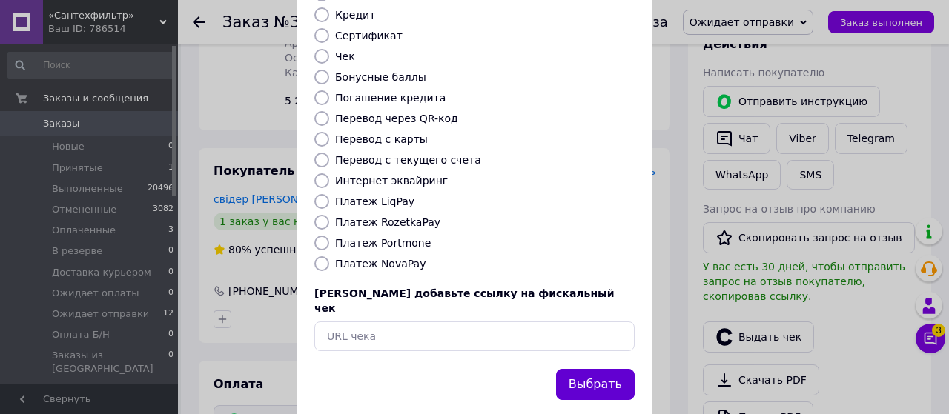
click at [589, 369] on button "Выбрать" at bounding box center [595, 385] width 79 height 32
click at [896, 129] on div "Отправить инструкцию   Чат Viber Telegram WhatsApp SMS" at bounding box center [809, 138] width 219 height 110
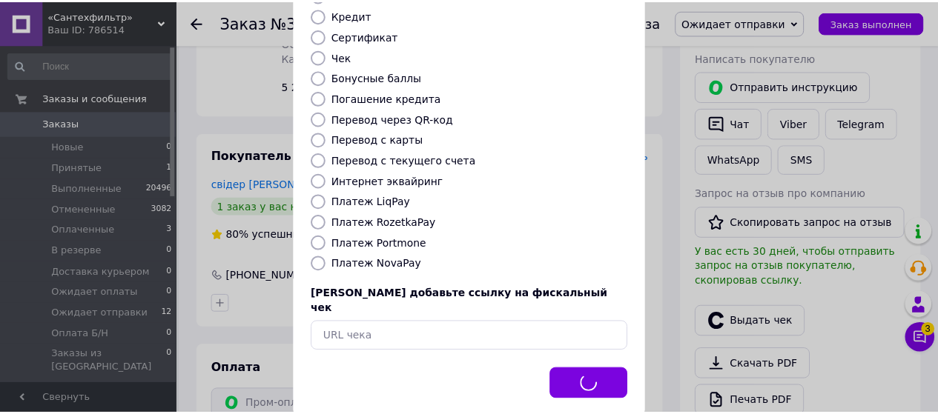
scroll to position [18, 0]
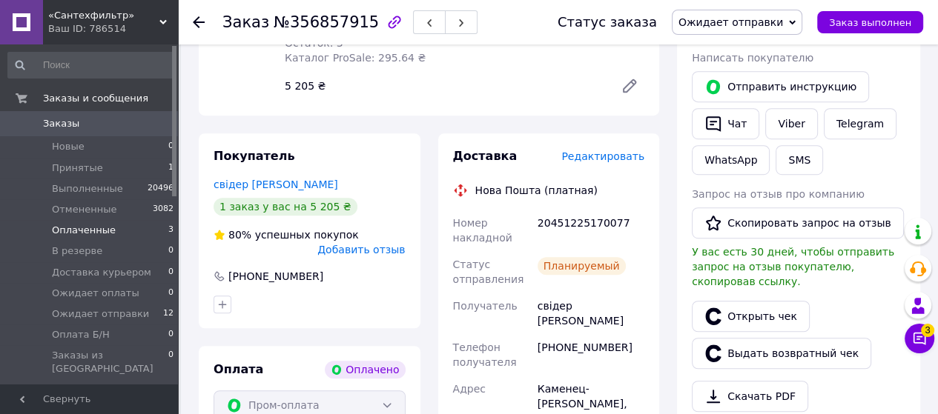
click at [96, 232] on span "Оплаченные" at bounding box center [84, 230] width 64 height 13
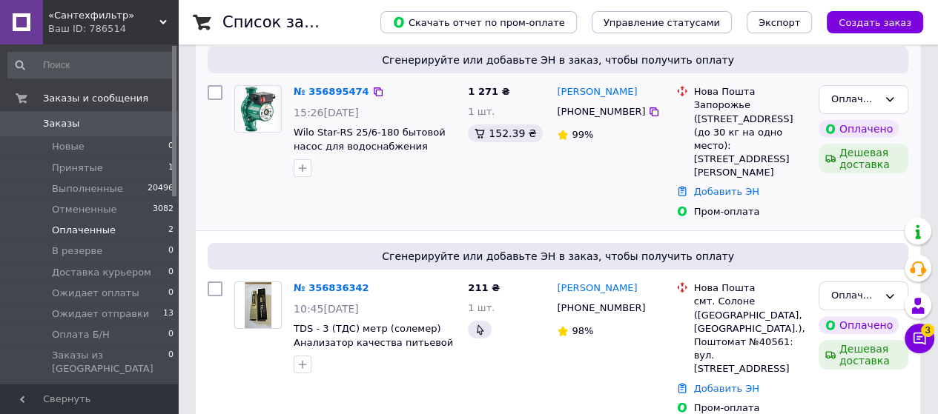
scroll to position [193, 0]
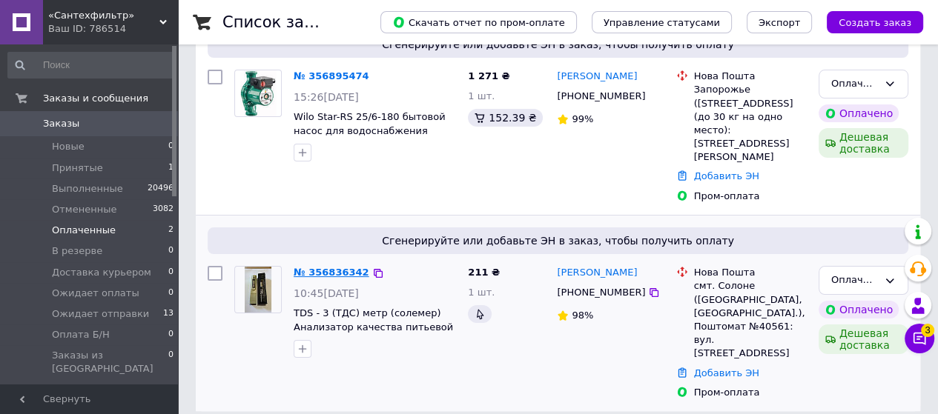
click at [331, 267] on link "№ 356836342" at bounding box center [332, 272] width 76 height 11
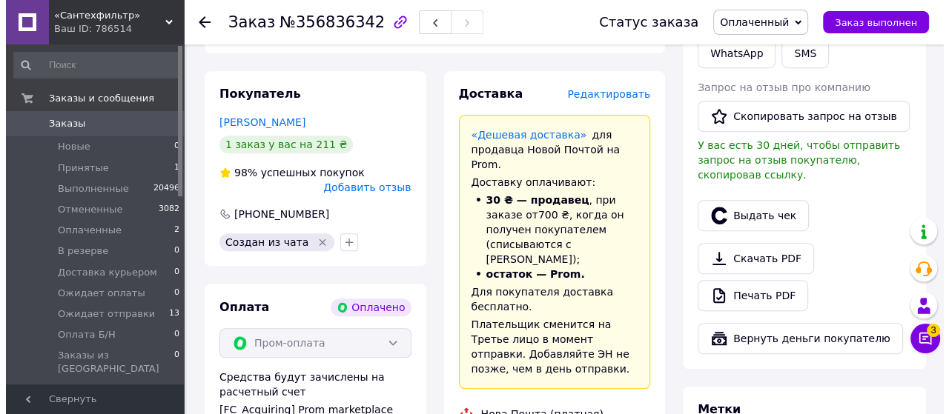
scroll to position [667, 0]
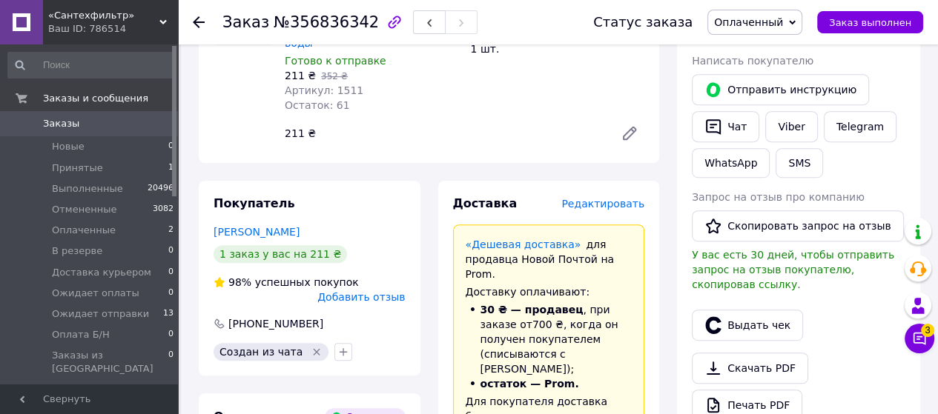
click at [614, 198] on span "Редактировать" at bounding box center [602, 204] width 83 height 12
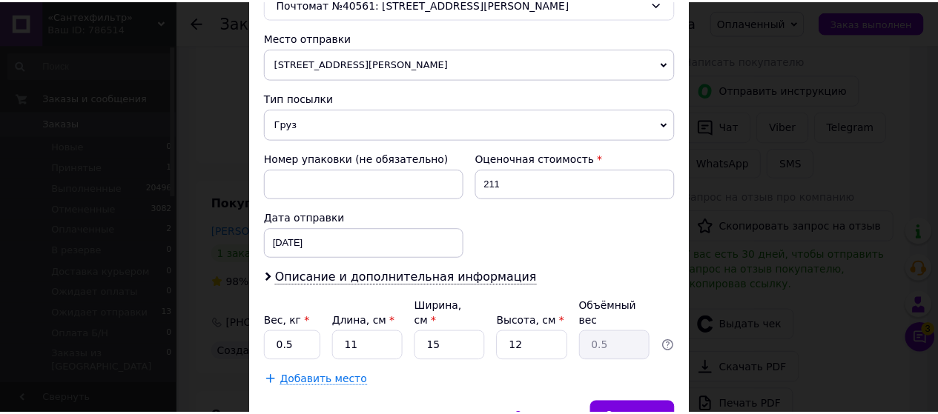
scroll to position [566, 0]
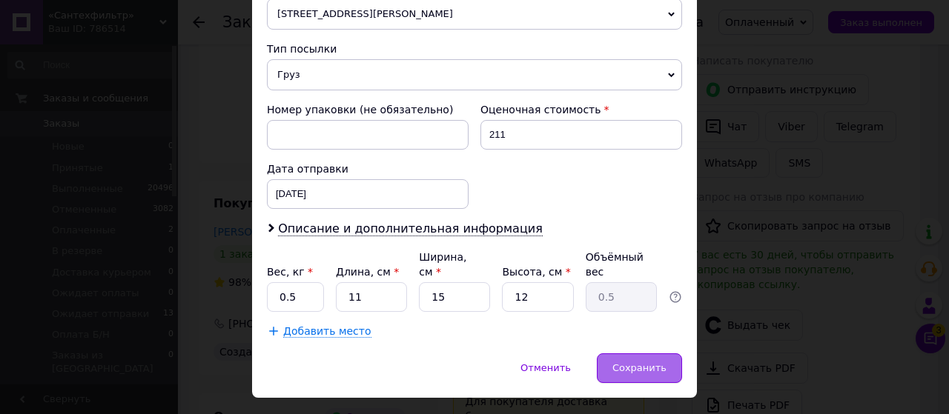
click at [633, 363] on span "Сохранить" at bounding box center [639, 368] width 54 height 11
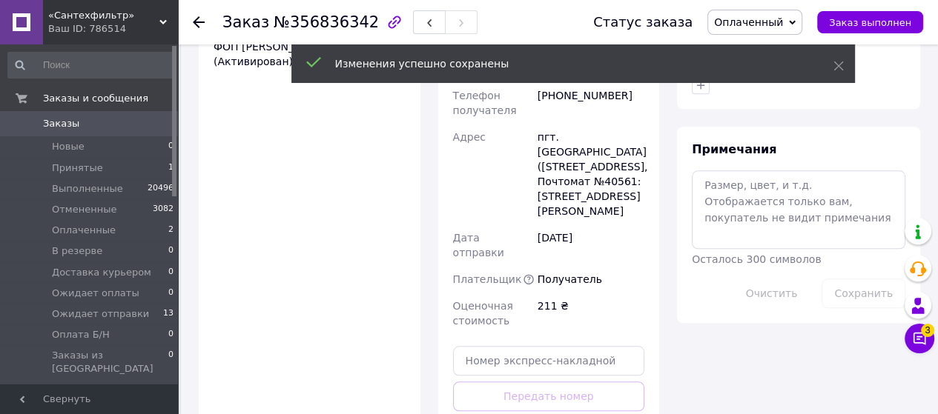
scroll to position [1186, 0]
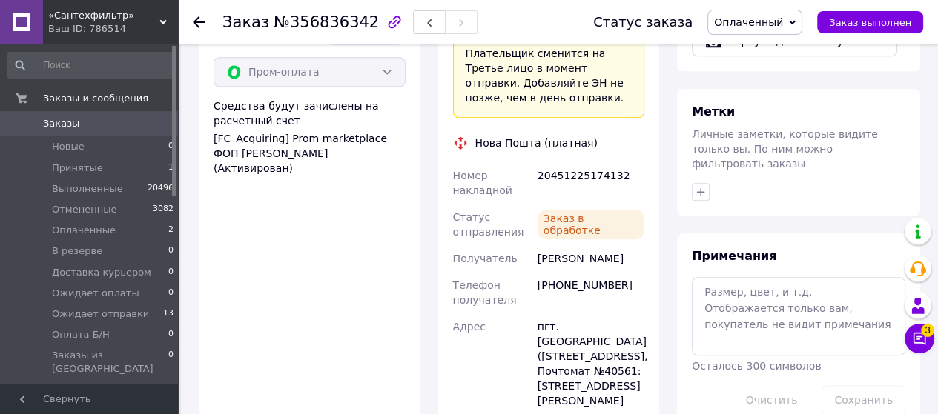
scroll to position [1038, 0]
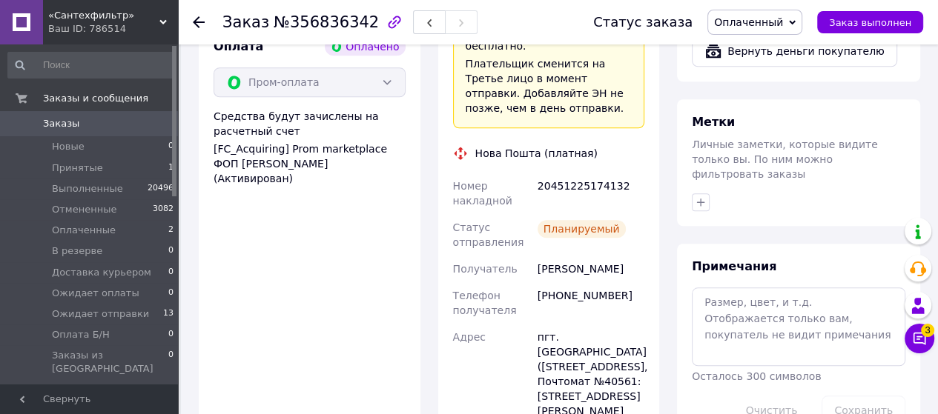
click at [769, 23] on span "Оплаченный" at bounding box center [748, 22] width 69 height 12
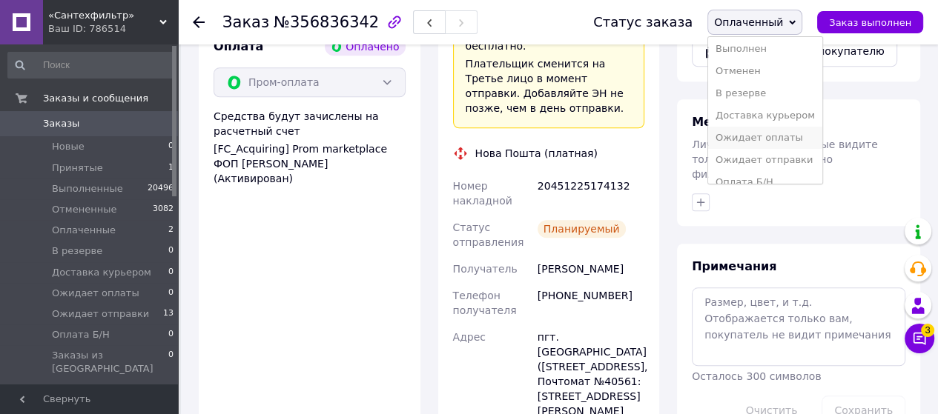
scroll to position [38, 0]
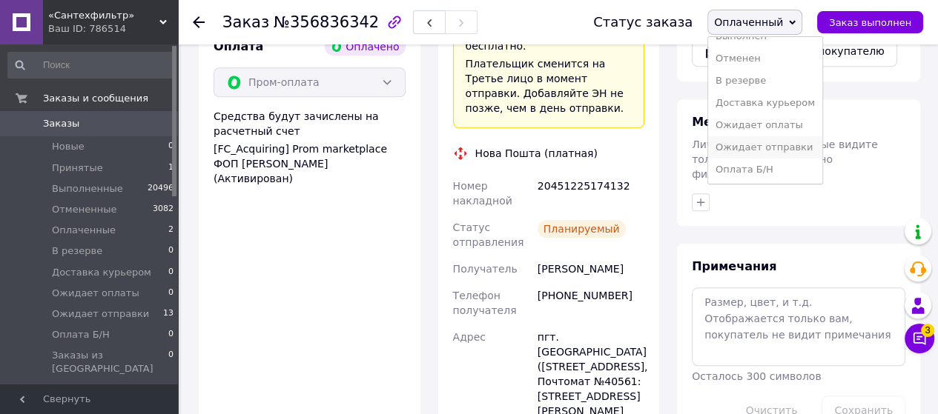
click at [786, 142] on li "Ожидает отправки" at bounding box center [765, 147] width 114 height 22
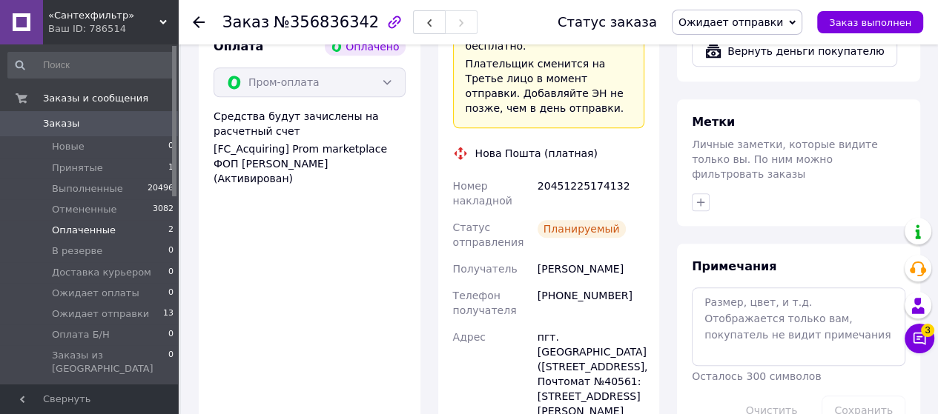
click at [96, 231] on span "Оплаченные" at bounding box center [84, 230] width 64 height 13
